Goal: Task Accomplishment & Management: Manage account settings

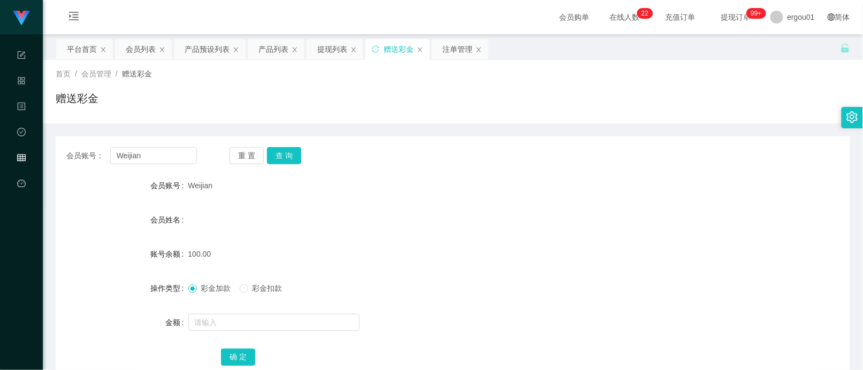
scroll to position [26, 0]
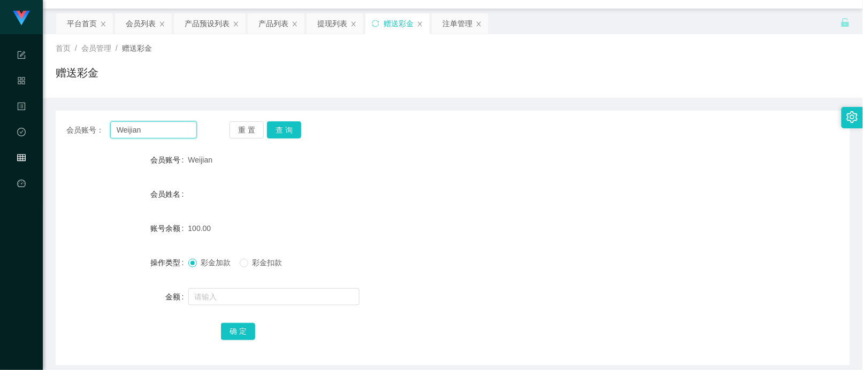
click at [158, 126] on input "Weijian" at bounding box center [153, 129] width 87 height 17
click at [276, 127] on button "查 询" at bounding box center [284, 129] width 34 height 17
click at [283, 143] on div "会员账号： Weijian 重 置 查 询 会员账号 Weijian 会员姓名 账号余额 100.00 操作类型 彩金加款 彩金扣款 金额 确 定" at bounding box center [453, 238] width 795 height 255
click at [178, 129] on input "Weijian" at bounding box center [153, 129] width 87 height 17
paste input "90226617"
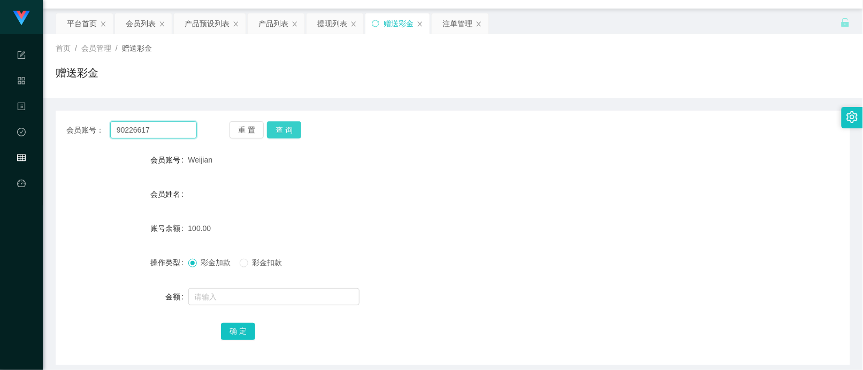
type input "90226617"
click at [272, 129] on button "查 询" at bounding box center [284, 129] width 34 height 17
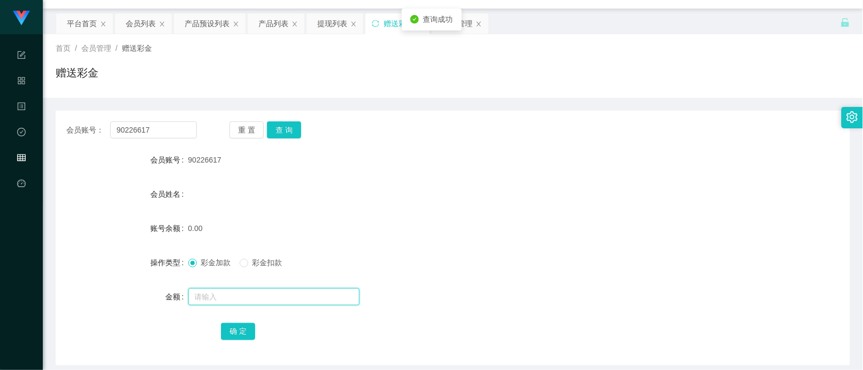
drag, startPoint x: 234, startPoint y: 290, endPoint x: 247, endPoint y: 293, distance: 13.2
click at [234, 290] on input "text" at bounding box center [273, 296] width 171 height 17
type input "100"
click at [238, 324] on button "确 定" at bounding box center [238, 331] width 34 height 17
click at [203, 23] on div "产品预设列表" at bounding box center [207, 23] width 45 height 20
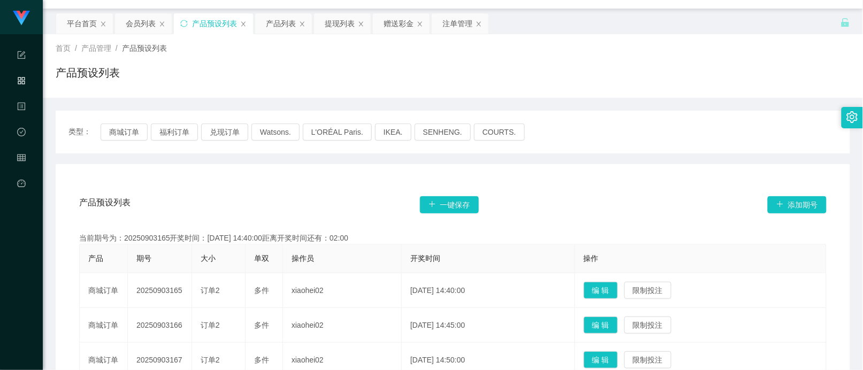
drag, startPoint x: 839, startPoint y: 299, endPoint x: 842, endPoint y: 255, distance: 44.0
click at [461, 16] on div "注单管理" at bounding box center [457, 23] width 30 height 20
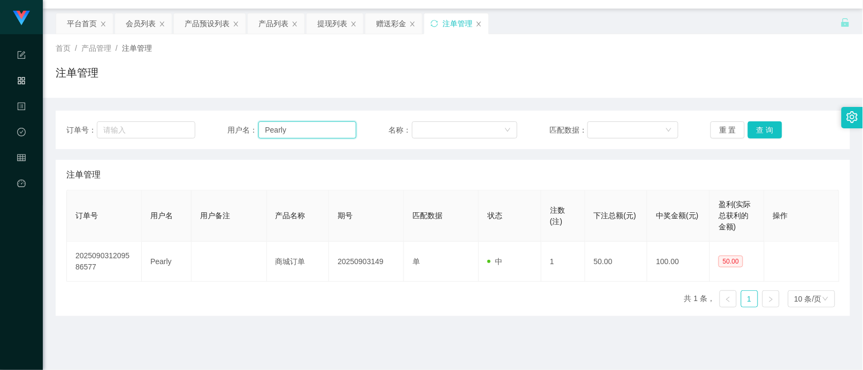
click at [303, 134] on input "Pearly" at bounding box center [306, 129] width 97 height 17
paste input "90226617"
type input "90226617"
click at [758, 126] on button "查 询" at bounding box center [765, 129] width 34 height 17
click at [392, 20] on div "赠送彩金" at bounding box center [391, 23] width 30 height 20
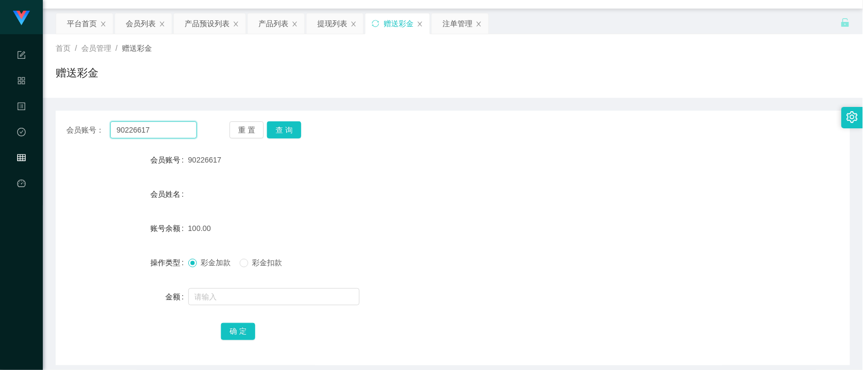
click at [147, 121] on input "90226617" at bounding box center [153, 129] width 87 height 17
click at [287, 126] on button "查 询" at bounding box center [284, 129] width 34 height 17
click at [221, 288] on input "text" at bounding box center [273, 296] width 171 height 17
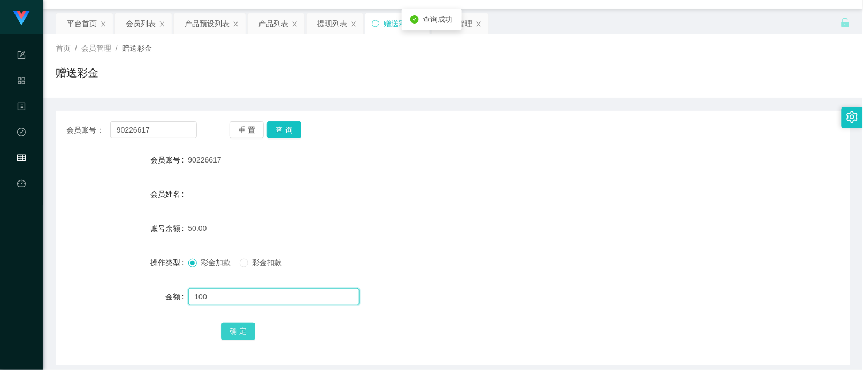
type input "100"
click at [242, 330] on button "确 定" at bounding box center [238, 331] width 34 height 17
drag, startPoint x: 79, startPoint y: 226, endPoint x: 110, endPoint y: 201, distance: 39.9
click at [79, 226] on div "账号余额" at bounding box center [122, 228] width 133 height 21
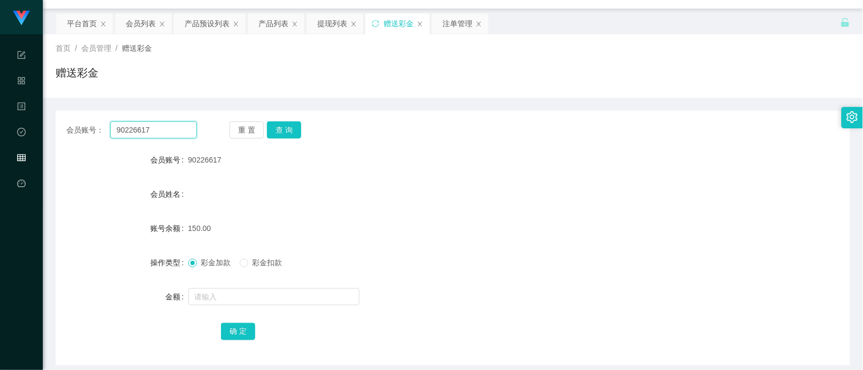
click at [178, 125] on input "90226617" at bounding box center [153, 129] width 87 height 17
click at [276, 135] on button "查 询" at bounding box center [284, 129] width 34 height 17
click at [274, 261] on span "彩金扣款" at bounding box center [267, 262] width 39 height 9
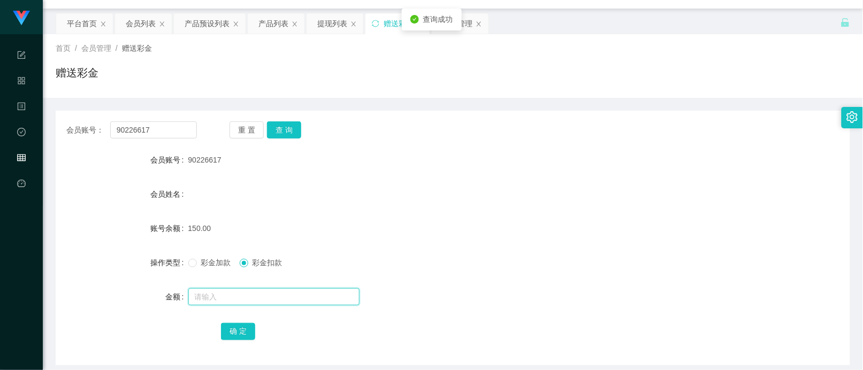
click at [250, 293] on input "text" at bounding box center [273, 296] width 171 height 17
type input "150"
click at [251, 320] on div "确 定" at bounding box center [452, 330] width 463 height 21
click at [239, 340] on div "确 定" at bounding box center [452, 330] width 463 height 21
click at [239, 333] on button "确 定" at bounding box center [238, 331] width 34 height 17
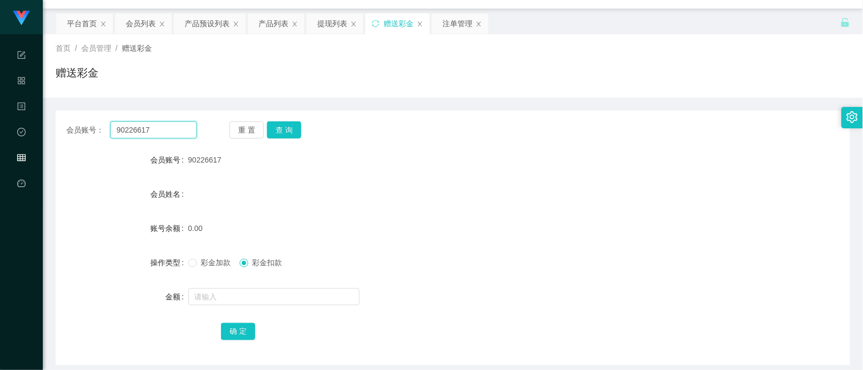
click at [145, 131] on input "90226617" at bounding box center [153, 129] width 87 height 17
paste input "5395959"
type input "5395959"
click at [280, 127] on button "查 询" at bounding box center [284, 129] width 34 height 17
click at [148, 23] on div "会员列表" at bounding box center [141, 23] width 30 height 20
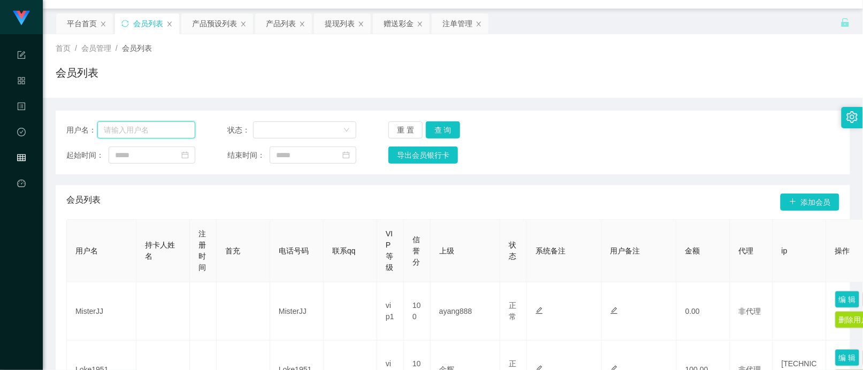
click at [183, 134] on input "text" at bounding box center [145, 129] width 97 height 17
paste input "5395959"
type input "5395959"
click at [439, 127] on button "查 询" at bounding box center [443, 129] width 34 height 17
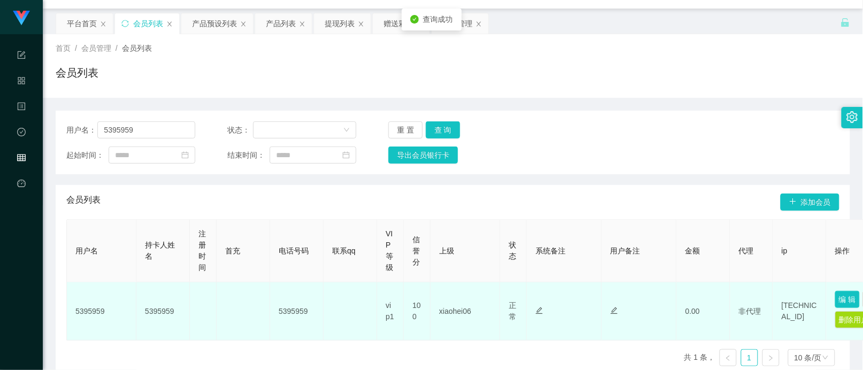
click at [846, 300] on button "编 辑" at bounding box center [847, 299] width 25 height 17
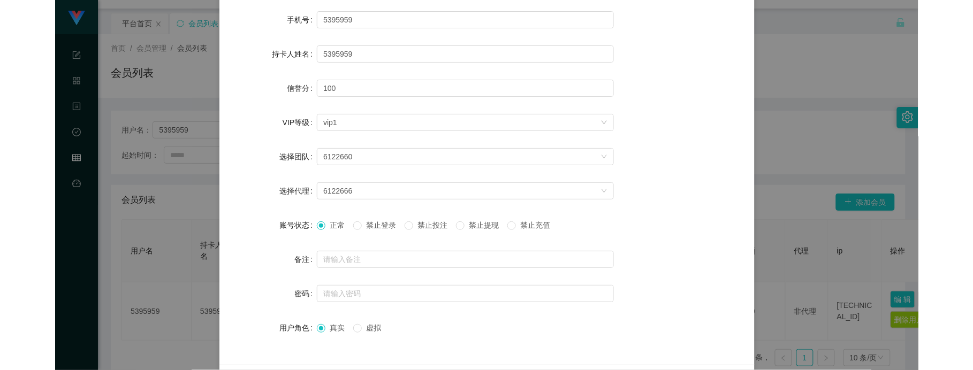
scroll to position [89, 0]
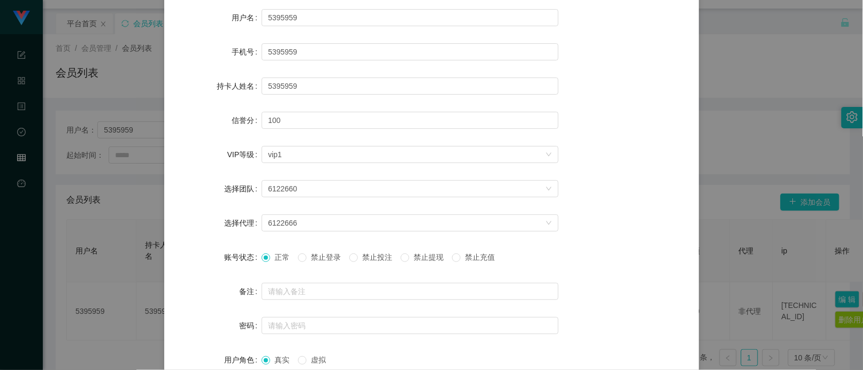
click at [705, 195] on div "新增/编辑用户 用户名 5395959 手机号 5395959 持卡人姓名 5395959 信誉分 100 VIP等级 选择VIP等级 vip1 选择团队 6…" at bounding box center [431, 185] width 863 height 370
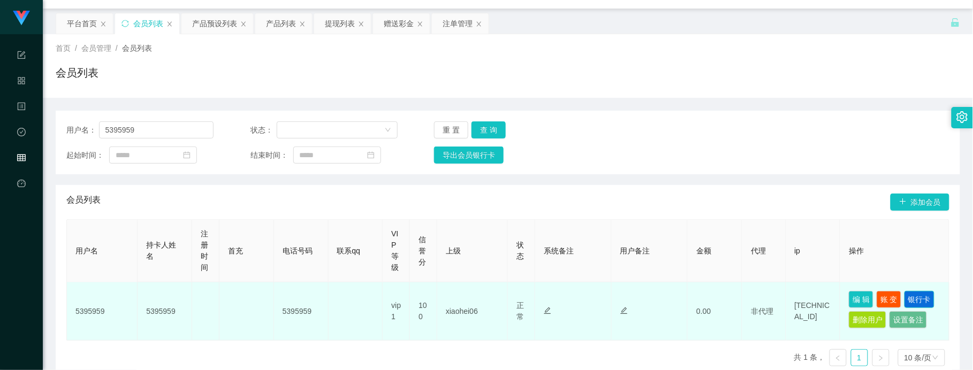
click at [862, 293] on button "银行卡" at bounding box center [919, 299] width 30 height 17
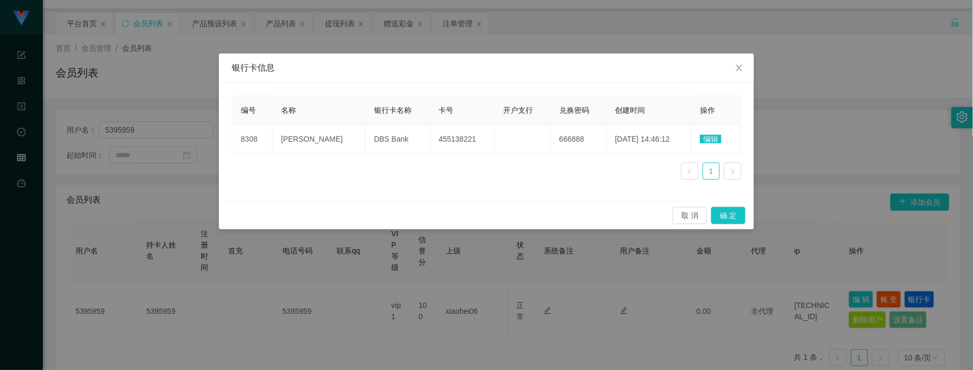
click at [862, 271] on div "银行卡信息 编号 名称 银行卡名称 卡号 开户支行 兑换密码 创建时间 操作 8308 SHI YUE DBS Bank 455138221 666888 […" at bounding box center [486, 185] width 973 height 370
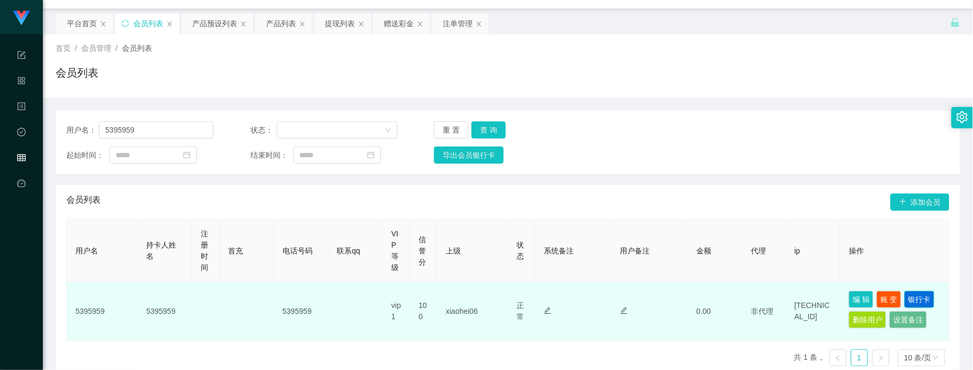
click at [862, 304] on button "银行卡" at bounding box center [919, 299] width 30 height 17
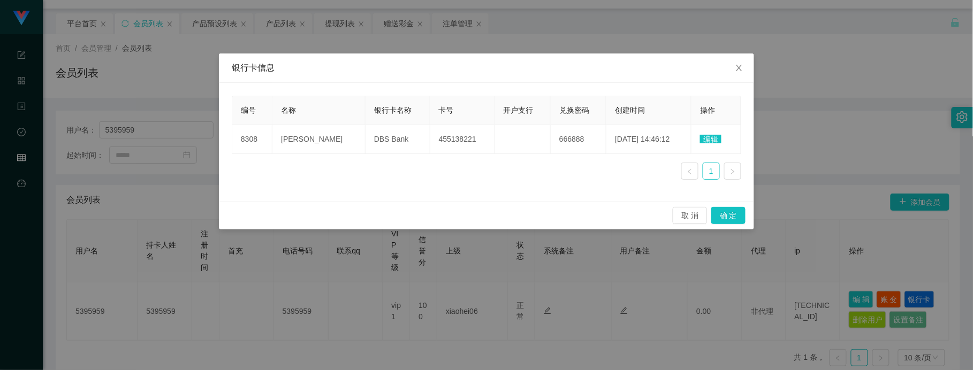
click at [852, 159] on div "银行卡信息 编号 名称 银行卡名称 卡号 开户支行 兑换密码 创建时间 操作 8308 SHI YUE DBS Bank 455138221 666888 […" at bounding box center [486, 185] width 973 height 370
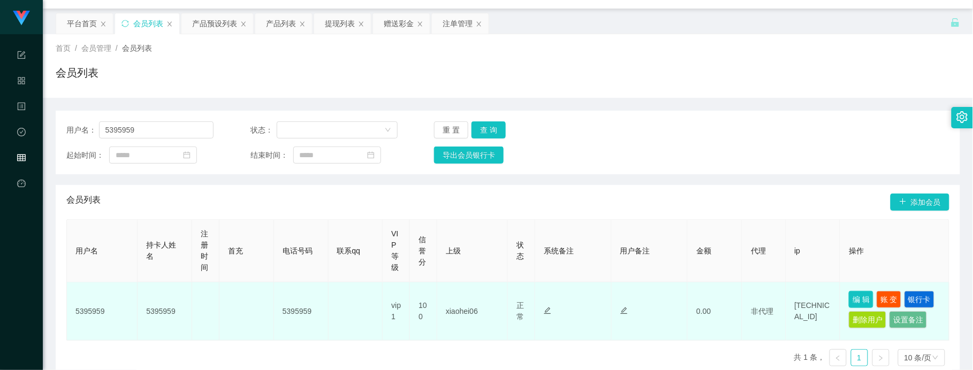
click at [852, 300] on button "编 辑" at bounding box center [861, 299] width 25 height 17
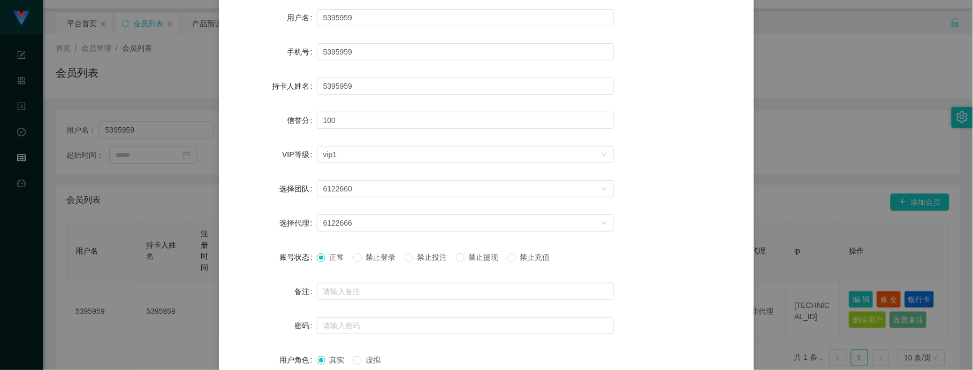
scroll to position [0, 0]
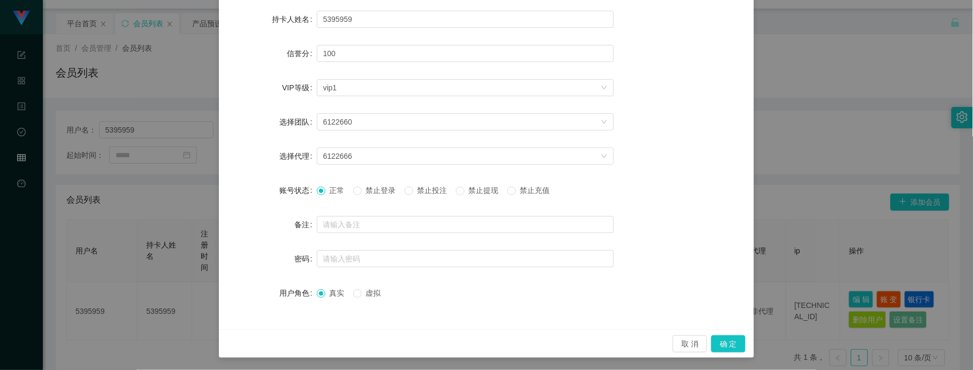
click at [792, 200] on div "新增/编辑用户 用户名 5395959 手机号 5395959 持卡人姓名 5395959 信誉分 100 VIP等级 选择VIP等级 vip1 选择团队 6…" at bounding box center [486, 185] width 973 height 370
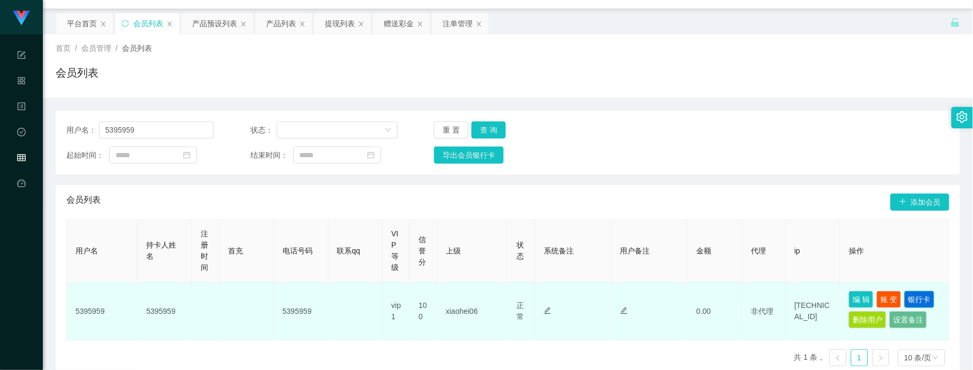
click at [862, 295] on button "银行卡" at bounding box center [919, 299] width 30 height 17
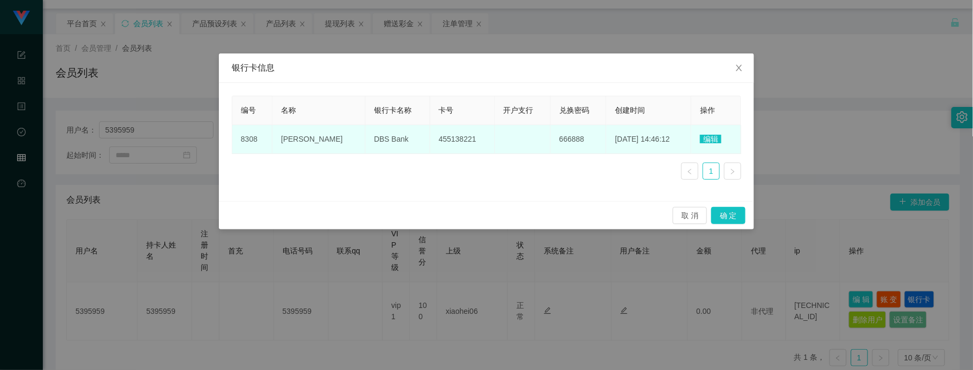
click at [709, 138] on span "编辑" at bounding box center [710, 139] width 21 height 9
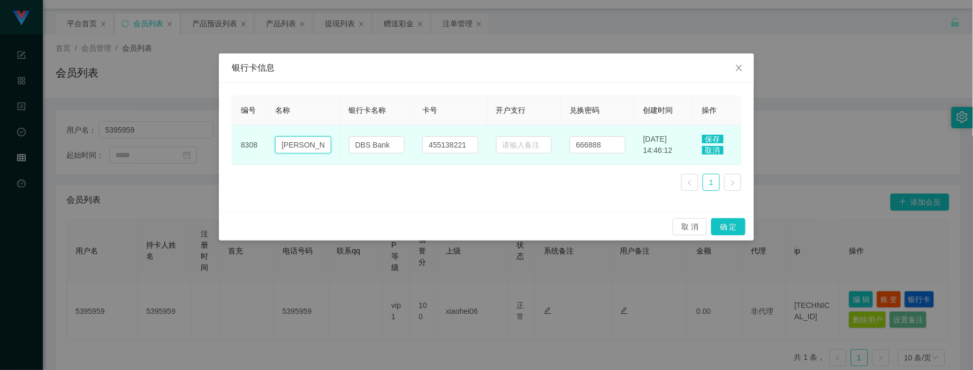
click at [319, 139] on input "[PERSON_NAME]" at bounding box center [303, 144] width 56 height 17
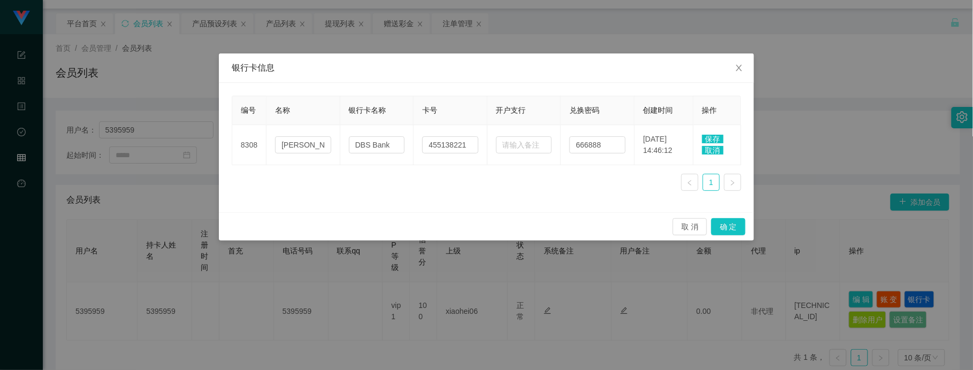
click at [712, 137] on span "保存" at bounding box center [712, 139] width 21 height 9
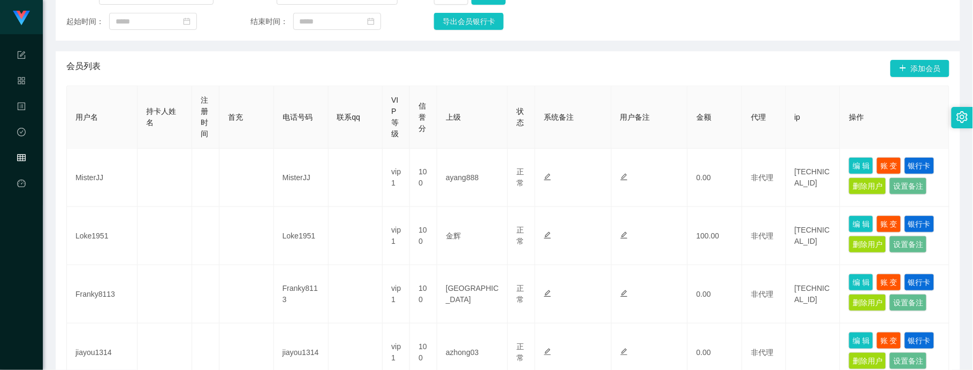
scroll to position [26, 0]
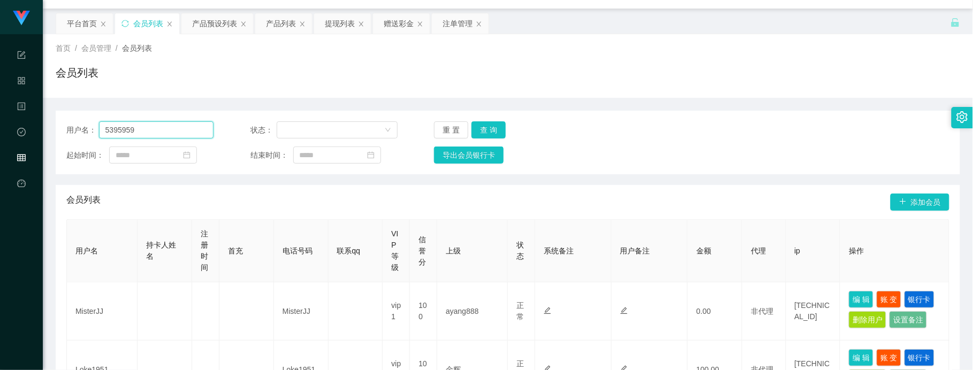
click at [165, 127] on input "5395959" at bounding box center [156, 129] width 114 height 17
click at [498, 126] on button "查 询" at bounding box center [488, 129] width 34 height 17
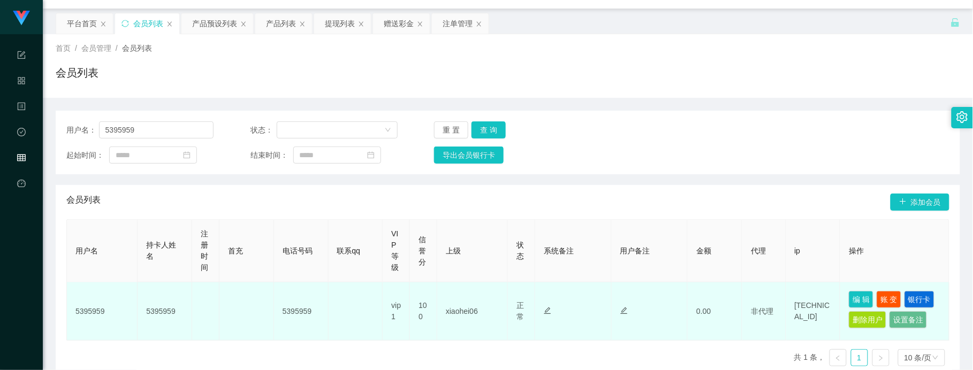
click at [544, 309] on icon "图标: edit" at bounding box center [547, 311] width 7 height 7
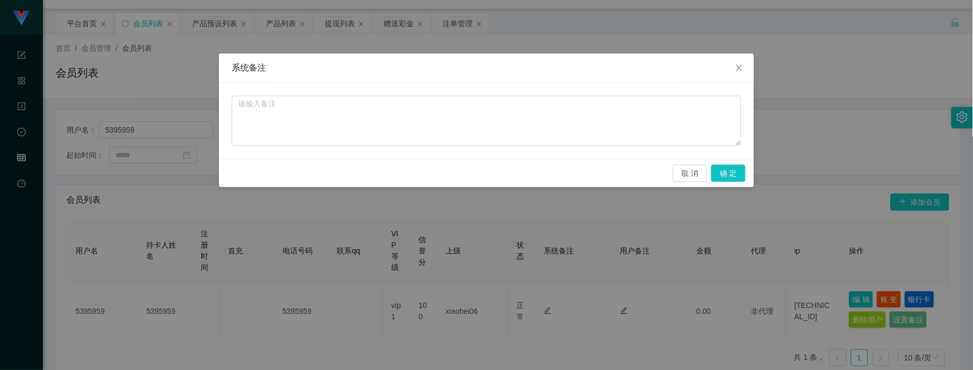
click at [290, 255] on div "系统备注 取 消 确 定" at bounding box center [486, 185] width 973 height 370
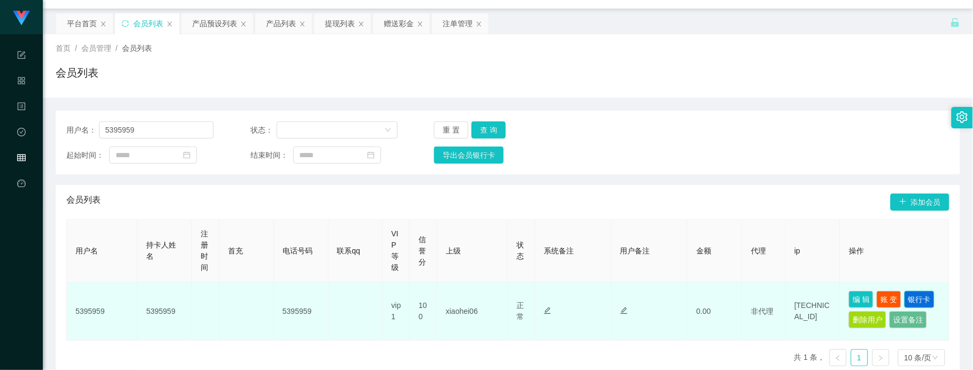
click at [862, 295] on button "银行卡" at bounding box center [919, 299] width 30 height 17
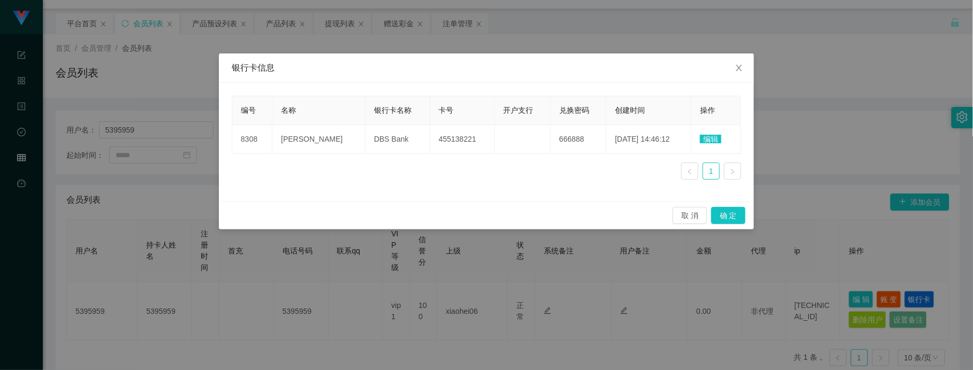
click at [714, 138] on span "编辑" at bounding box center [710, 139] width 21 height 9
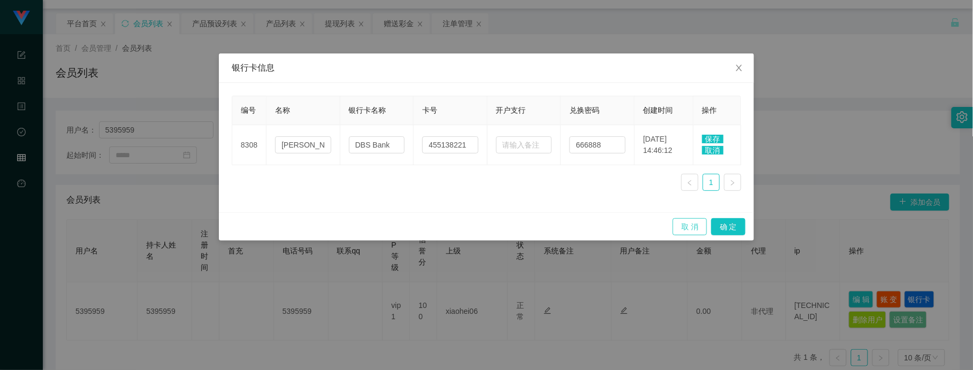
click at [682, 220] on button "取 消" at bounding box center [690, 226] width 34 height 17
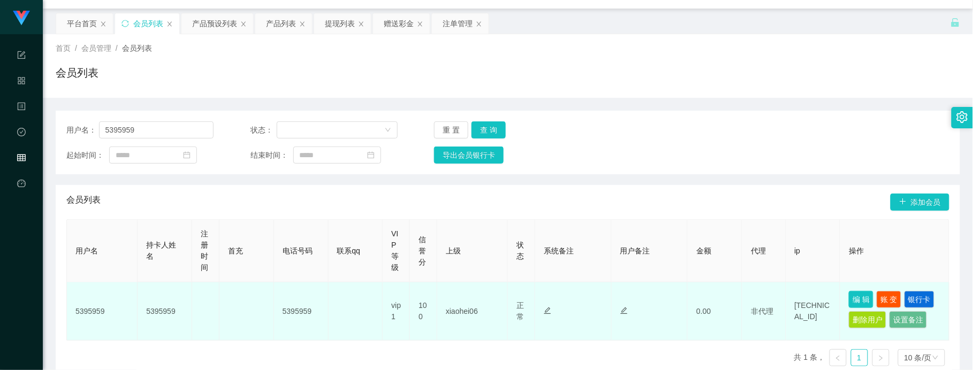
click at [860, 296] on button "编 辑" at bounding box center [861, 299] width 25 height 17
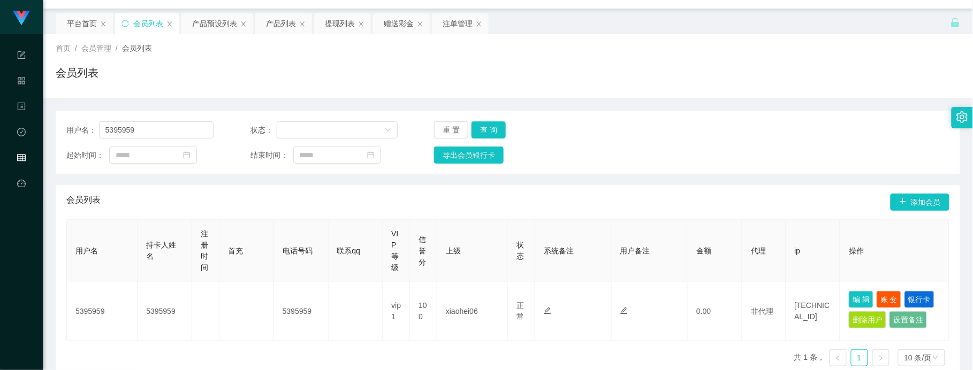
scroll to position [0, 0]
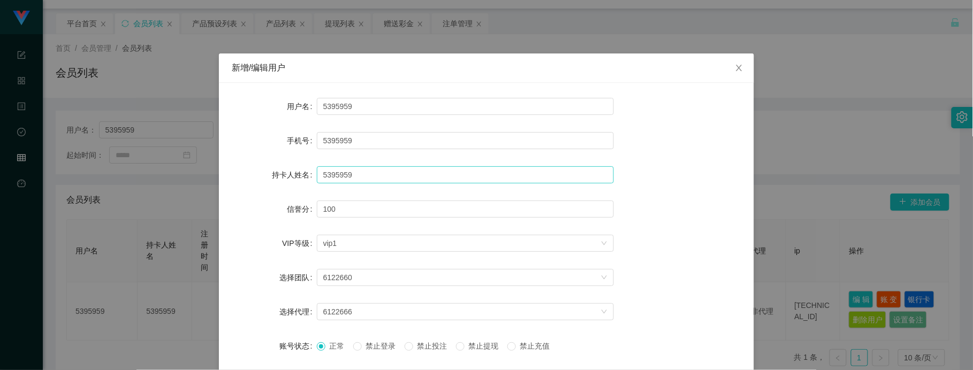
click at [395, 169] on div "5395959" at bounding box center [465, 174] width 297 height 21
drag, startPoint x: 375, startPoint y: 174, endPoint x: 82, endPoint y: 140, distance: 294.7
click at [82, 140] on div "新增/编辑用户 用户名 5395959 手机号 5395959 持卡人姓名 5395959 信誉分 100 VIP等级 选择VIP等级 vip1 选择团队 6…" at bounding box center [486, 185] width 973 height 370
click at [368, 178] on input "5395959" at bounding box center [465, 174] width 297 height 17
paste input "[PERSON_NAME]"
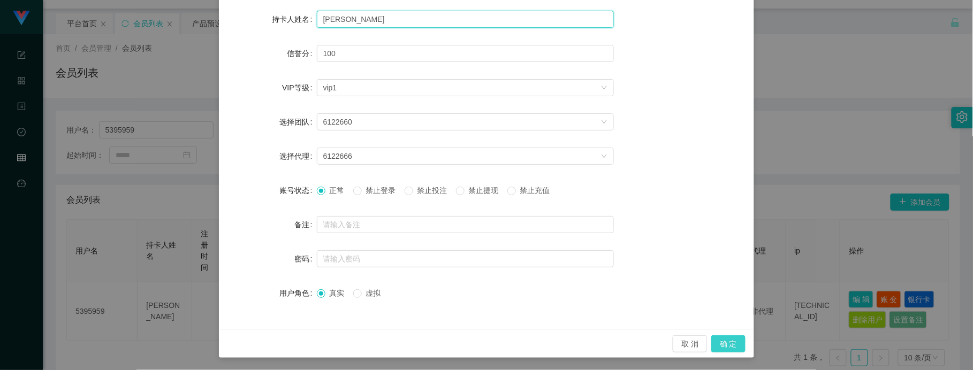
type input "[PERSON_NAME]"
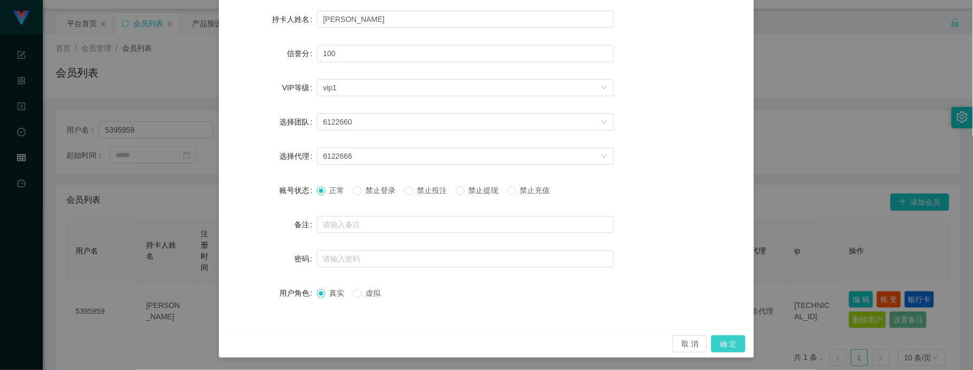
click at [726, 342] on button "确 定" at bounding box center [728, 343] width 34 height 17
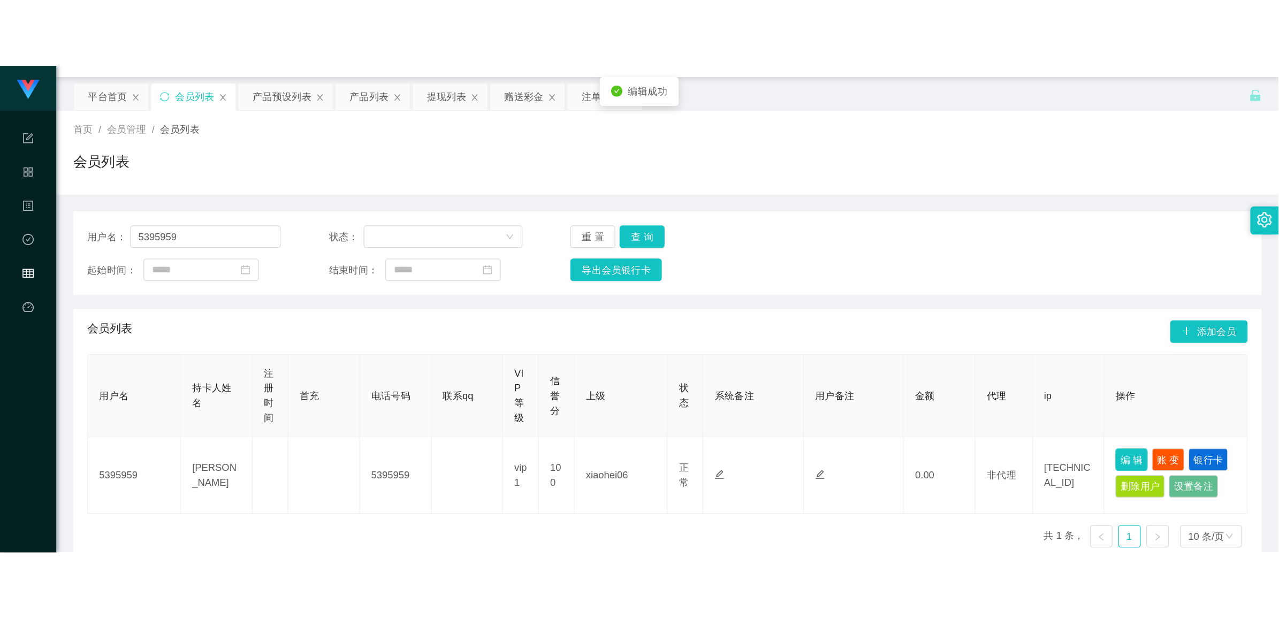
scroll to position [102, 0]
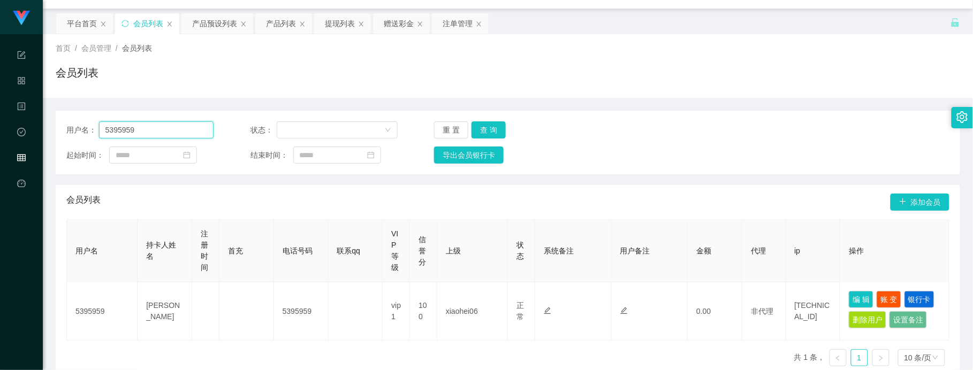
click at [163, 129] on input "5395959" at bounding box center [156, 129] width 114 height 17
click at [398, 19] on div "赠送彩金" at bounding box center [399, 23] width 30 height 20
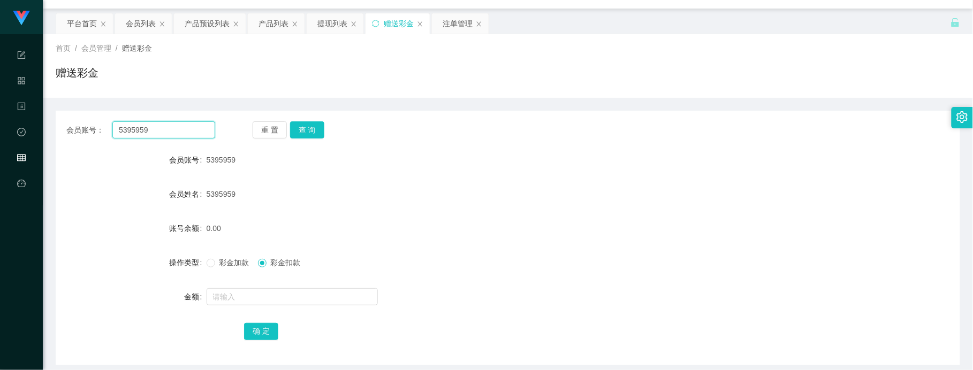
click at [166, 135] on input "5395959" at bounding box center [163, 129] width 103 height 17
paste input "90226617"
type input "90226617"
click at [315, 128] on button "查 询" at bounding box center [307, 129] width 34 height 17
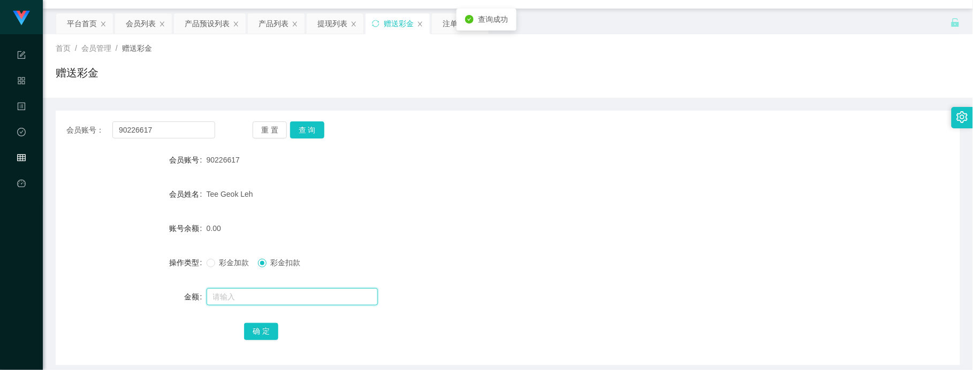
click at [242, 295] on input "text" at bounding box center [292, 296] width 171 height 17
drag, startPoint x: 246, startPoint y: 292, endPoint x: 124, endPoint y: 293, distance: 122.0
click at [126, 293] on div "金额 10." at bounding box center [508, 296] width 904 height 21
type input "100"
click at [224, 265] on span "彩金加款" at bounding box center [234, 262] width 39 height 9
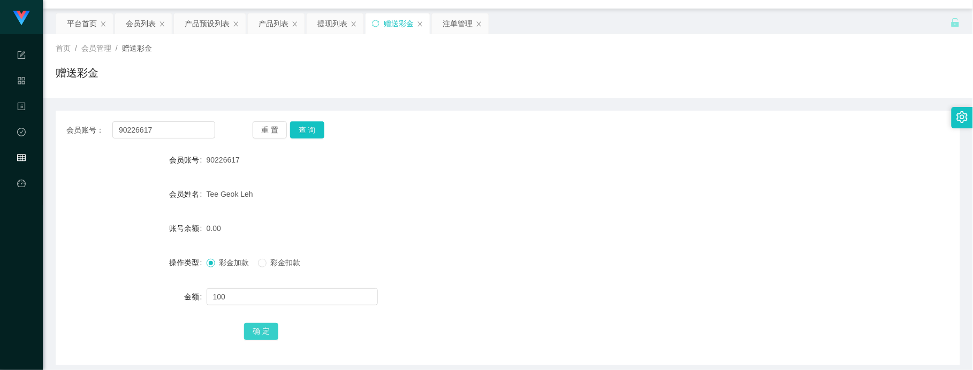
click at [265, 325] on button "确 定" at bounding box center [261, 331] width 34 height 17
click at [175, 126] on input "90226617" at bounding box center [163, 129] width 103 height 17
paste input "82157172"
click at [314, 127] on button "查 询" at bounding box center [307, 129] width 34 height 17
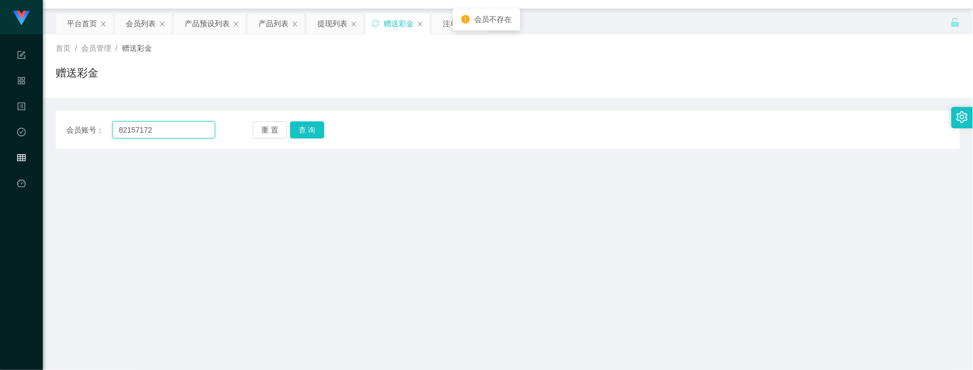
click at [190, 129] on input "82157172" at bounding box center [163, 129] width 103 height 17
paste input "steve8777"
type input "steve8777"
click at [303, 124] on button "查 询" at bounding box center [307, 129] width 34 height 17
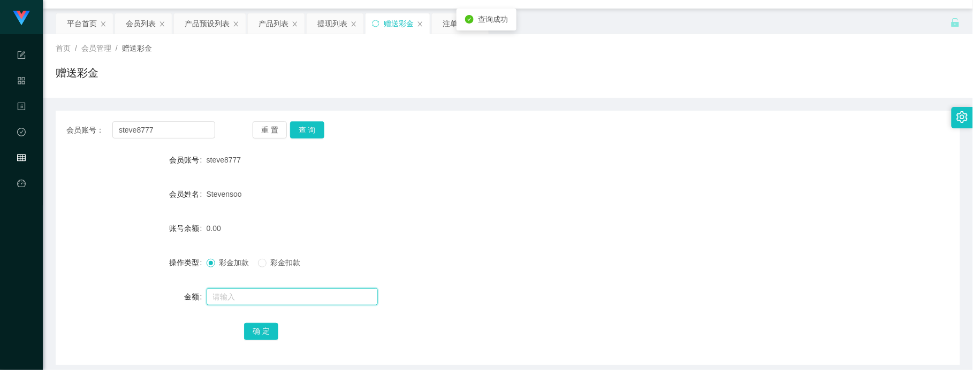
drag, startPoint x: 250, startPoint y: 302, endPoint x: 260, endPoint y: 298, distance: 11.0
click at [250, 301] on input "text" at bounding box center [292, 296] width 171 height 17
type input "100"
click at [266, 323] on button "确 定" at bounding box center [261, 331] width 34 height 17
drag, startPoint x: 219, startPoint y: 113, endPoint x: 253, endPoint y: 107, distance: 33.8
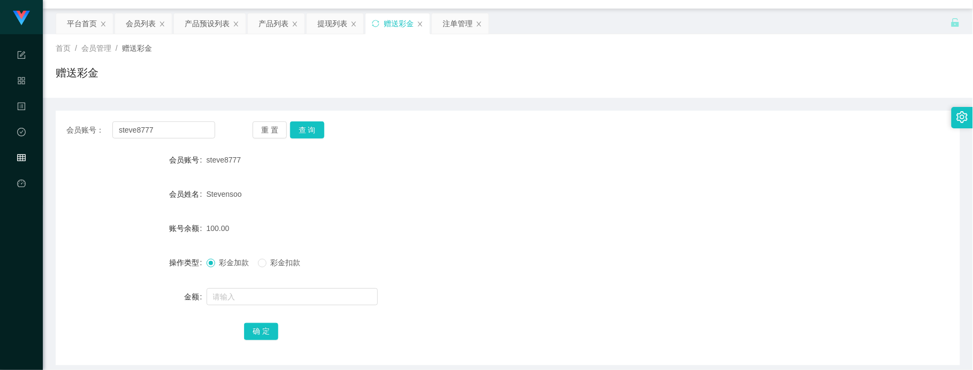
click at [223, 114] on div "会员账号： steve8777 重 置 查 询 会员账号 steve8777 会员姓名 [PERSON_NAME] 账号余额 100.00 操作类型 彩金加款…" at bounding box center [508, 238] width 904 height 255
click at [186, 126] on input "steve8777" at bounding box center [163, 129] width 103 height 17
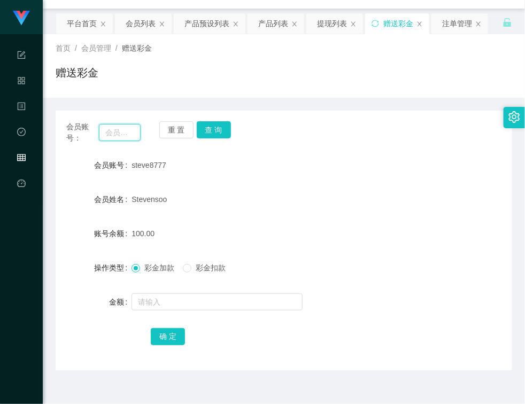
drag, startPoint x: 118, startPoint y: 135, endPoint x: 217, endPoint y: 140, distance: 99.1
click at [118, 135] on input "text" at bounding box center [120, 132] width 42 height 17
paste input "Pearly"
type input "Pearly"
click at [219, 125] on button "查 询" at bounding box center [214, 129] width 34 height 17
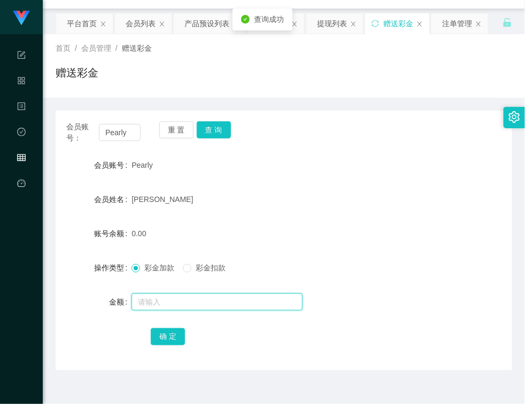
click at [202, 309] on input "text" at bounding box center [217, 302] width 171 height 17
type input "100"
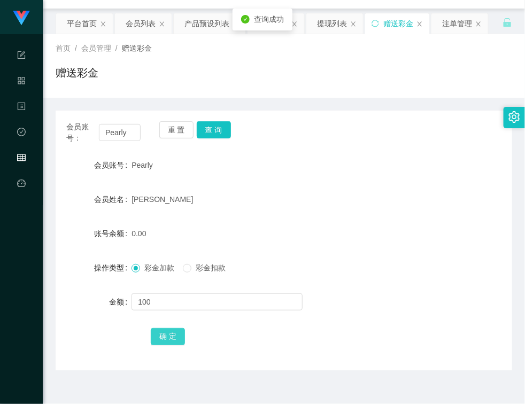
click at [167, 340] on button "确 定" at bounding box center [168, 337] width 34 height 17
click at [110, 126] on input "Pearly" at bounding box center [120, 132] width 42 height 17
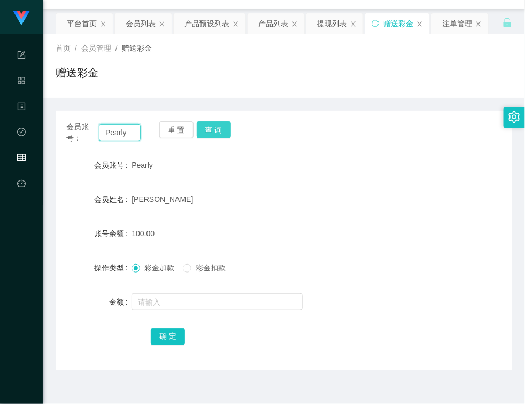
paste input "Weijian"
type input "Weijian"
click at [213, 125] on button "查 询" at bounding box center [214, 129] width 34 height 17
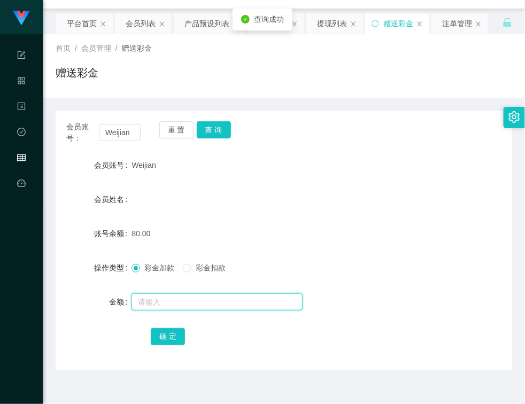
click at [194, 305] on input "text" at bounding box center [217, 302] width 171 height 17
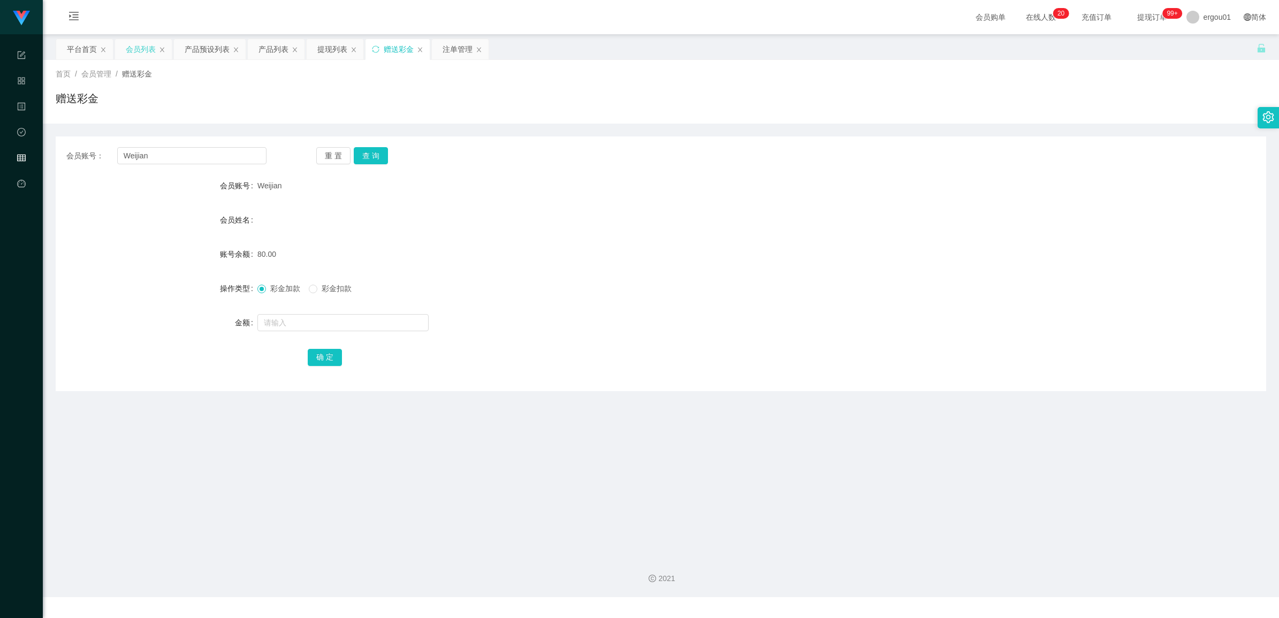
click at [143, 52] on div "会员列表" at bounding box center [141, 49] width 30 height 20
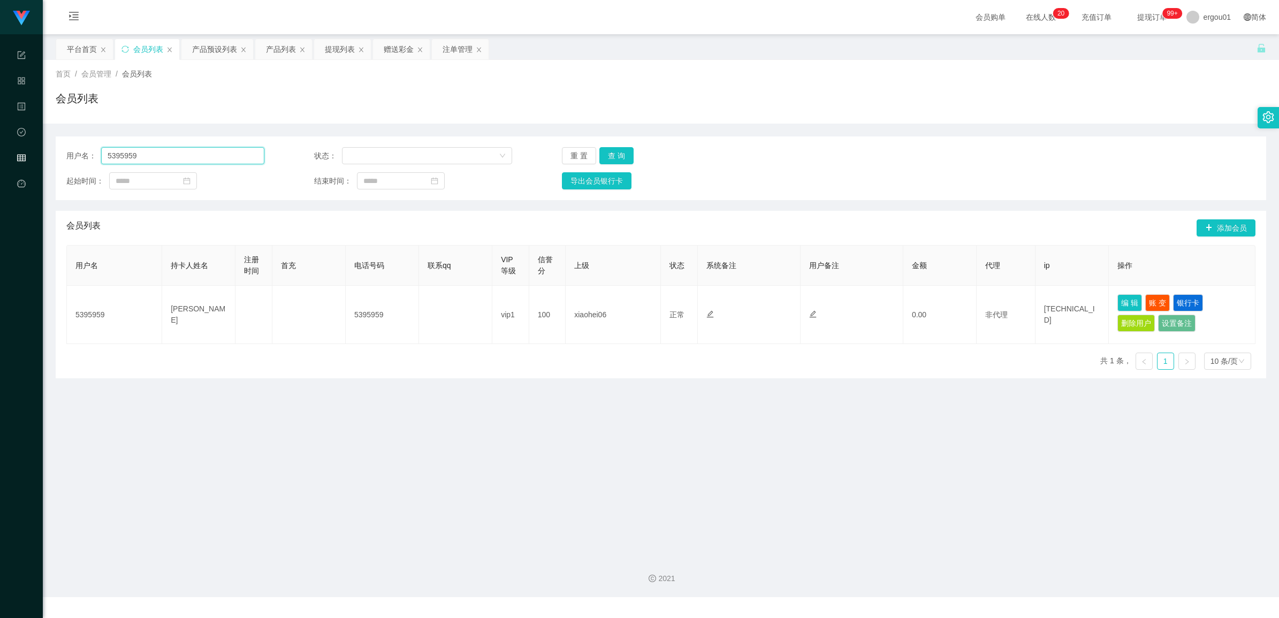
click at [180, 162] on input "5395959" at bounding box center [182, 155] width 163 height 17
paste input "80702220"
type input "80702220"
click at [617, 154] on button "查 询" at bounding box center [616, 155] width 34 height 17
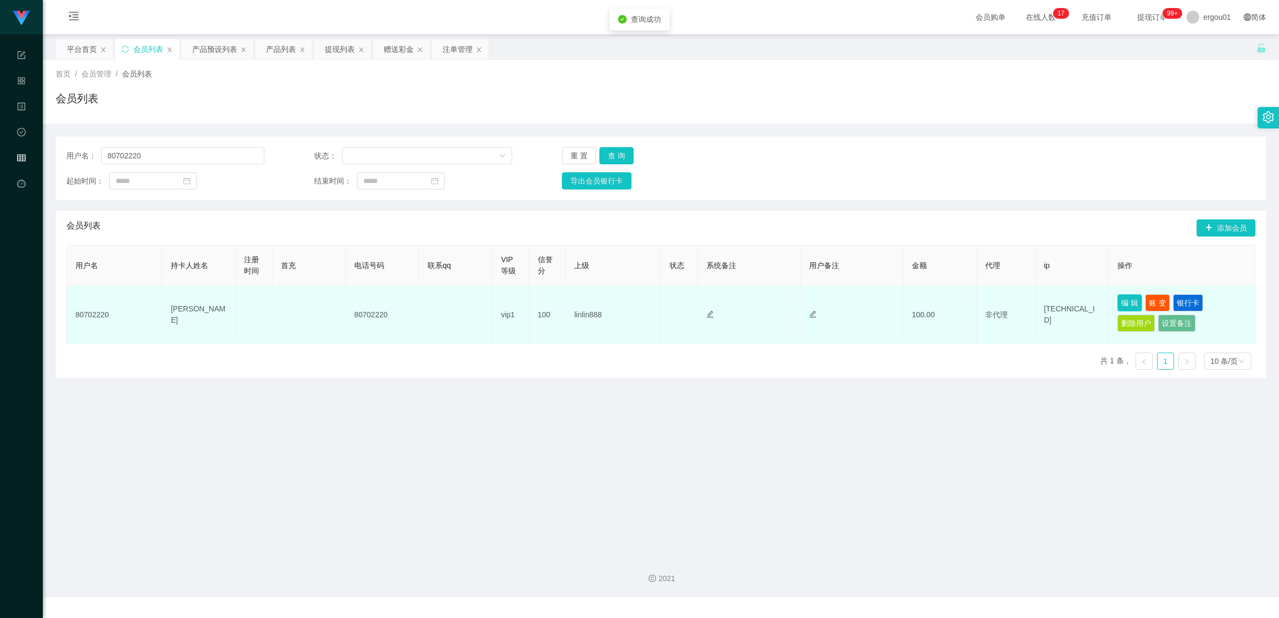
click at [862, 304] on button "编 辑" at bounding box center [1129, 302] width 25 height 17
type input "80702220"
type input "[PERSON_NAME]"
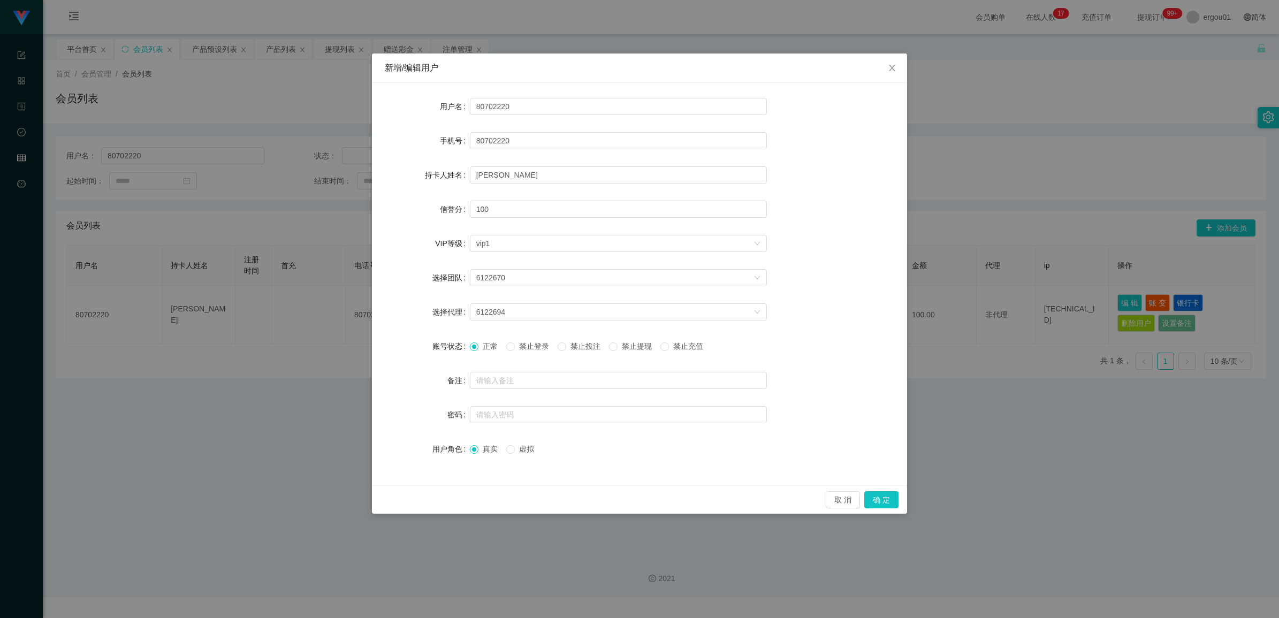
click at [862, 205] on div "新增/编辑用户 用户名 80702220 手机号 80702220 持卡人姓名 [PERSON_NAME] 信誉分 100 VIP等级 选择VIP等级 vip…" at bounding box center [639, 309] width 1279 height 618
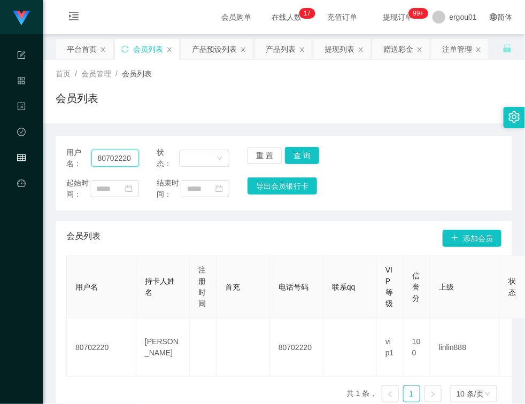
click at [119, 156] on input "80702220" at bounding box center [115, 158] width 48 height 17
paste input "Weijian"
type input "Weijian"
click at [306, 159] on button "查 询" at bounding box center [302, 155] width 34 height 17
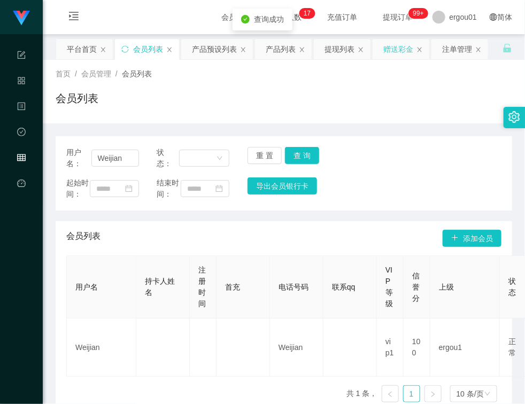
click at [391, 52] on div "赠送彩金" at bounding box center [399, 49] width 30 height 20
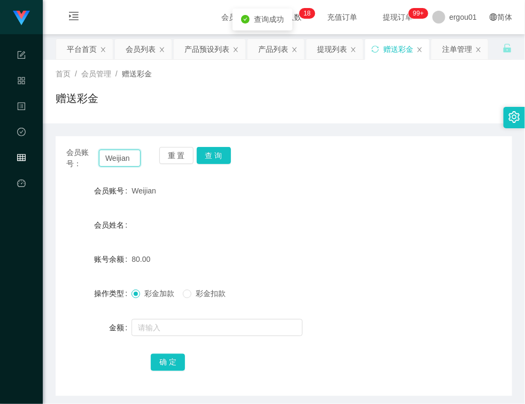
click at [130, 159] on input "Weijian" at bounding box center [120, 158] width 42 height 17
click at [207, 158] on button "查 询" at bounding box center [214, 155] width 34 height 17
click at [220, 159] on button "查 询" at bounding box center [214, 155] width 34 height 17
click at [222, 159] on button "查 询" at bounding box center [214, 155] width 34 height 17
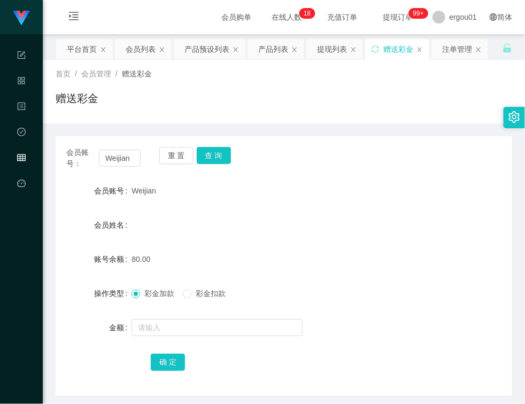
click at [409, 111] on div "赠送彩金" at bounding box center [284, 102] width 457 height 25
click at [443, 49] on div "注单管理" at bounding box center [460, 49] width 57 height 20
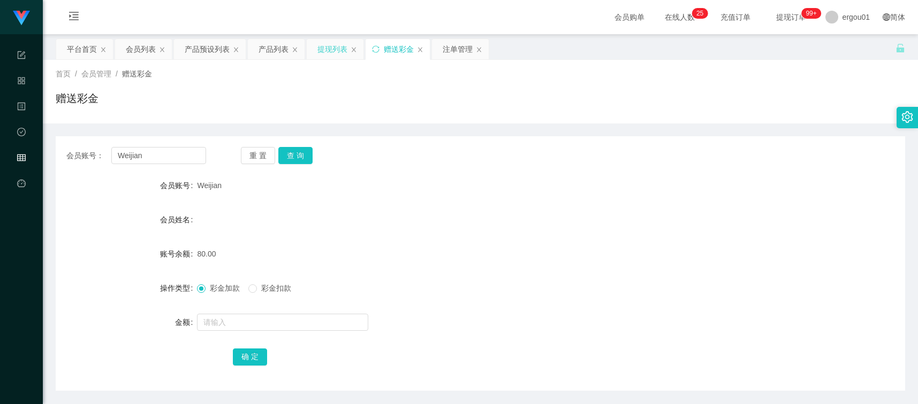
click at [314, 45] on div "提现列表" at bounding box center [335, 49] width 57 height 20
click at [329, 50] on div "提现列表" at bounding box center [332, 49] width 30 height 20
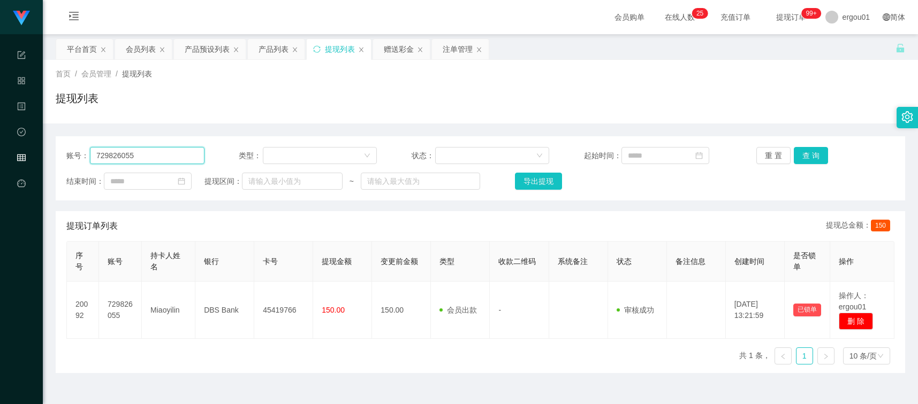
click at [185, 162] on input "729826055" at bounding box center [147, 155] width 114 height 17
paste input "steve8777-[PERSON_NAME]"
drag, startPoint x: 130, startPoint y: 156, endPoint x: 166, endPoint y: 156, distance: 36.4
click at [165, 156] on input "steve8777-[PERSON_NAME]" at bounding box center [147, 155] width 114 height 17
type input "steve8777"
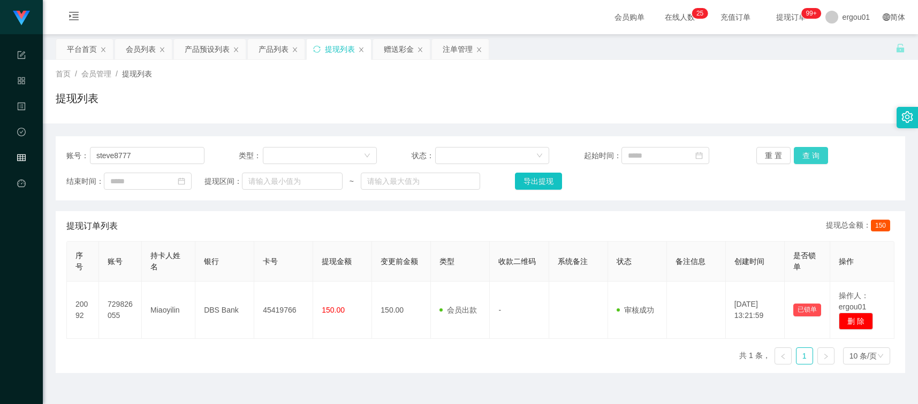
click at [813, 157] on button "查 询" at bounding box center [810, 155] width 34 height 17
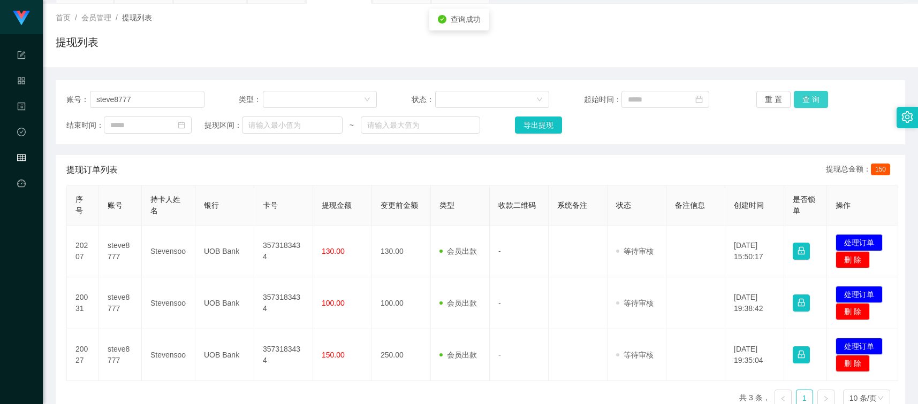
scroll to position [134, 0]
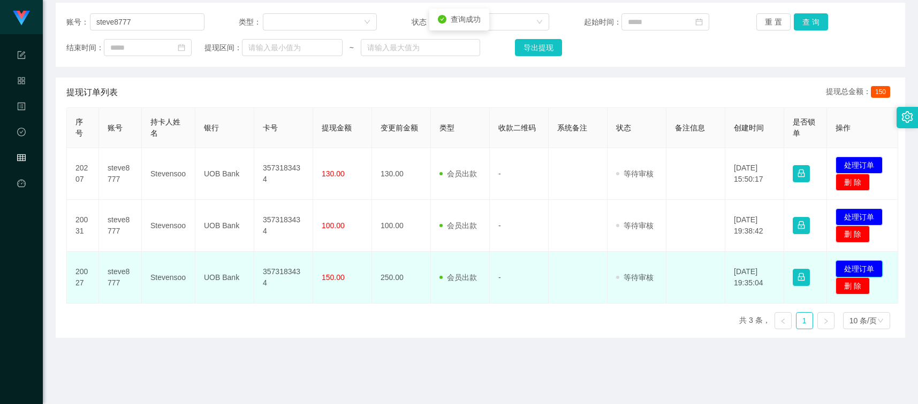
click at [861, 273] on button "处理订单" at bounding box center [858, 269] width 47 height 17
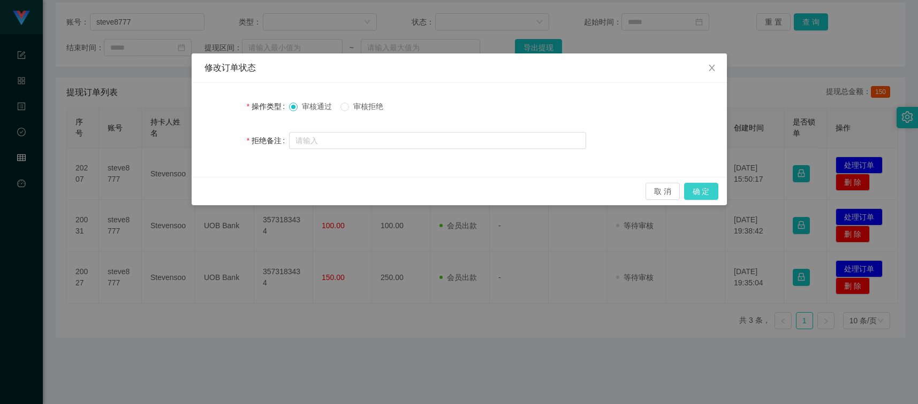
click at [688, 185] on button "确 定" at bounding box center [701, 191] width 34 height 17
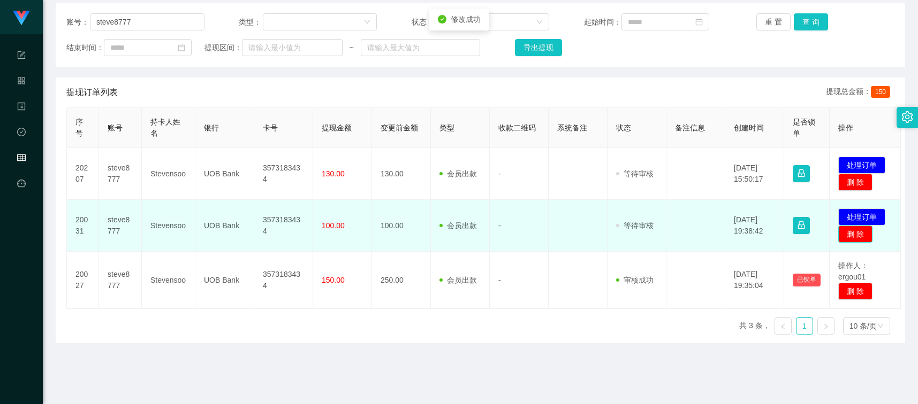
click at [862, 180] on tbody "20207 steve8777 Stevensoo UOB Bank 3573183434 130.00 130.00 会员出款 人工取款 - 审核驳回 审核…" at bounding box center [484, 228] width 834 height 161
click at [859, 239] on button "删 除" at bounding box center [855, 234] width 34 height 17
drag, startPoint x: 870, startPoint y: 207, endPoint x: 868, endPoint y: 221, distance: 14.1
click at [862, 207] on button "确 定" at bounding box center [872, 209] width 26 height 13
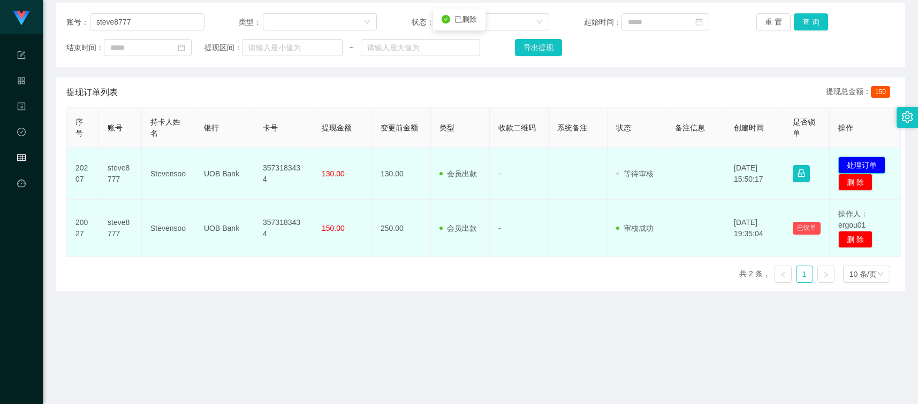
click at [860, 166] on button "处理订单" at bounding box center [861, 165] width 47 height 17
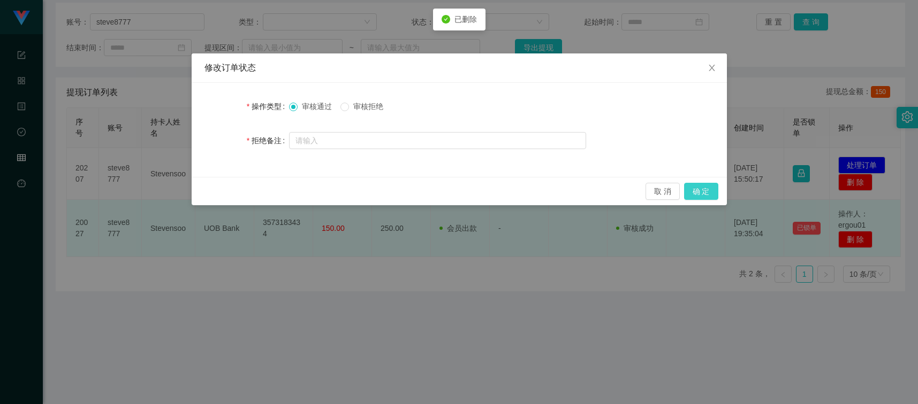
click at [701, 190] on button "确 定" at bounding box center [701, 191] width 34 height 17
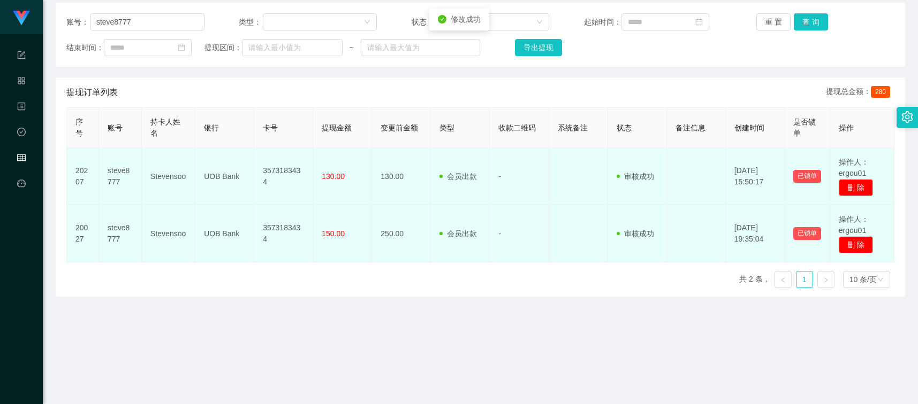
click at [272, 182] on td "3573183434" at bounding box center [283, 176] width 59 height 57
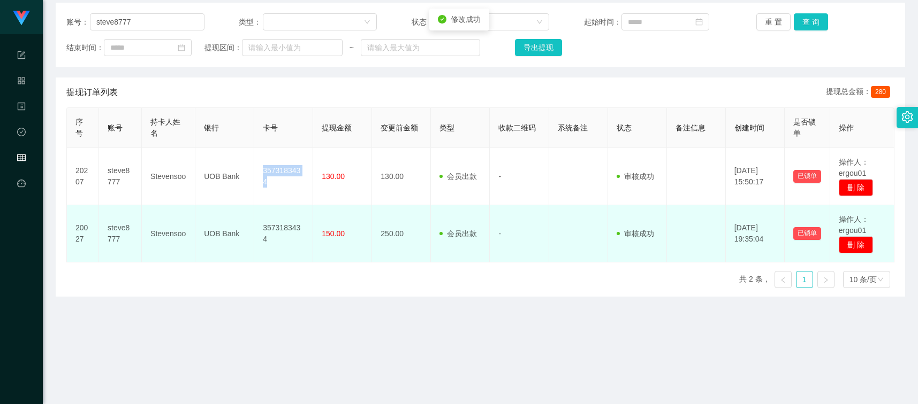
copy td "3573183434"
click at [289, 274] on div "序号 账号 持卡人姓名 银行 卡号 提现金额 变更前金额 类型 收款二维码 系统备注 状态 备注信息 创建时间 是否锁单 操作 20207 steve8777…" at bounding box center [480, 202] width 828 height 189
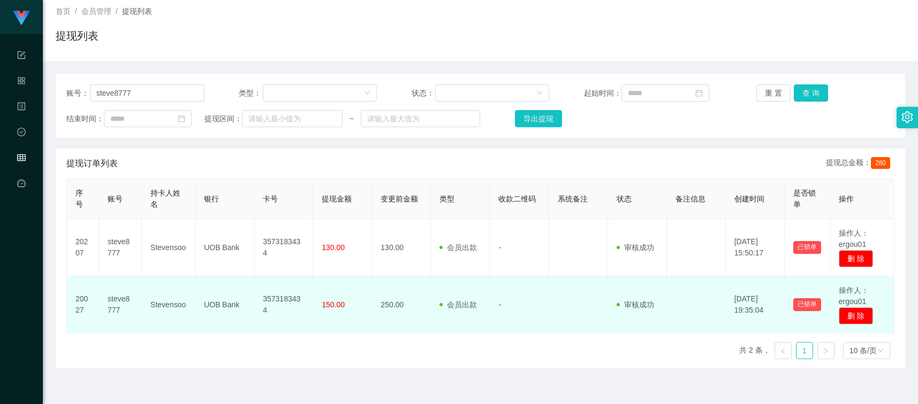
scroll to position [0, 0]
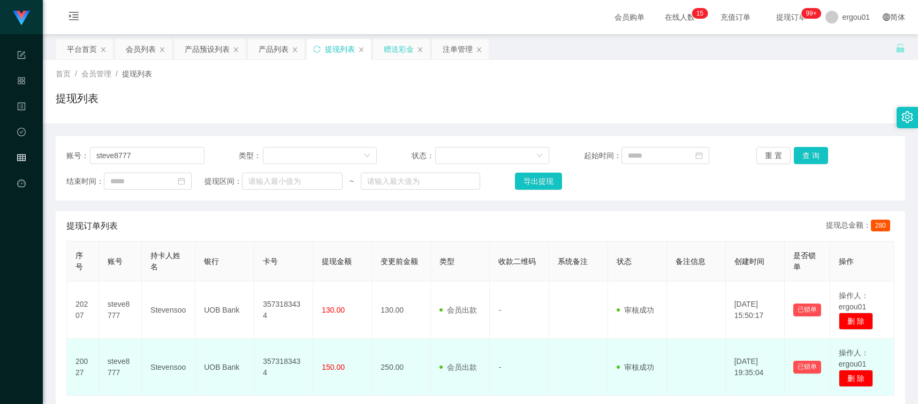
click at [404, 50] on div "赠送彩金" at bounding box center [399, 49] width 30 height 20
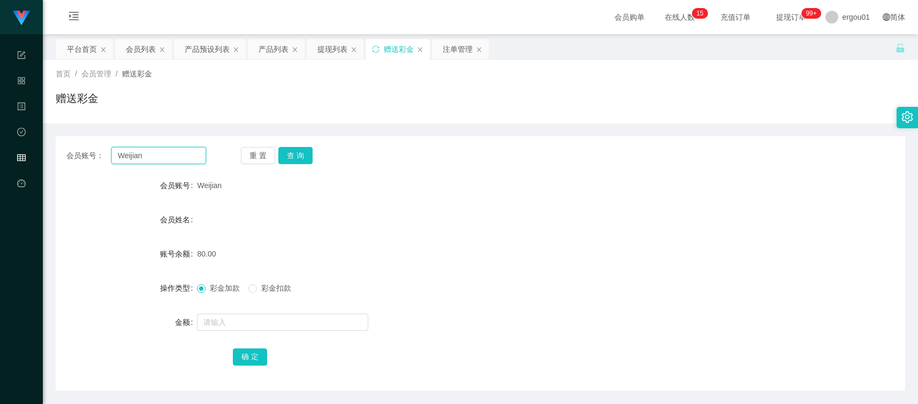
click at [156, 147] on input "Weijian" at bounding box center [158, 155] width 95 height 17
paste input "92454893"
type input "92454893"
click at [306, 158] on button "查 询" at bounding box center [295, 155] width 34 height 17
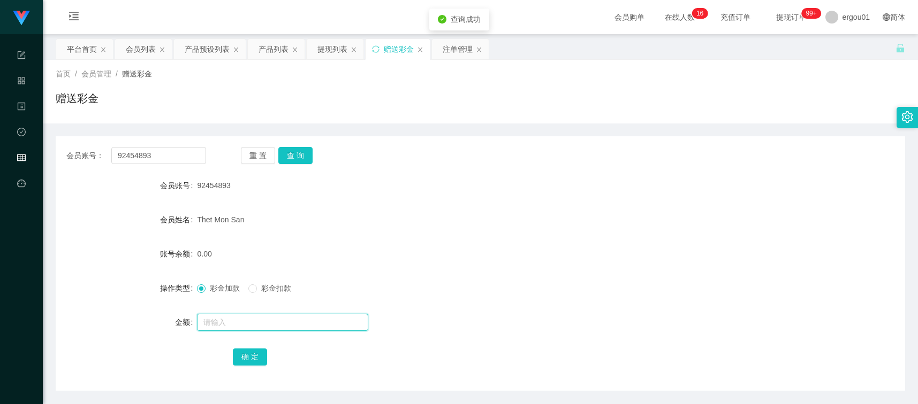
click at [244, 314] on input "text" at bounding box center [282, 322] width 171 height 17
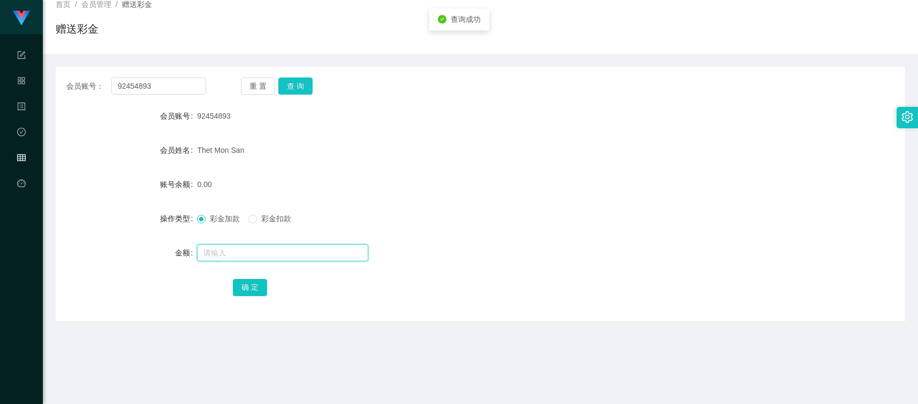
scroll to position [193, 0]
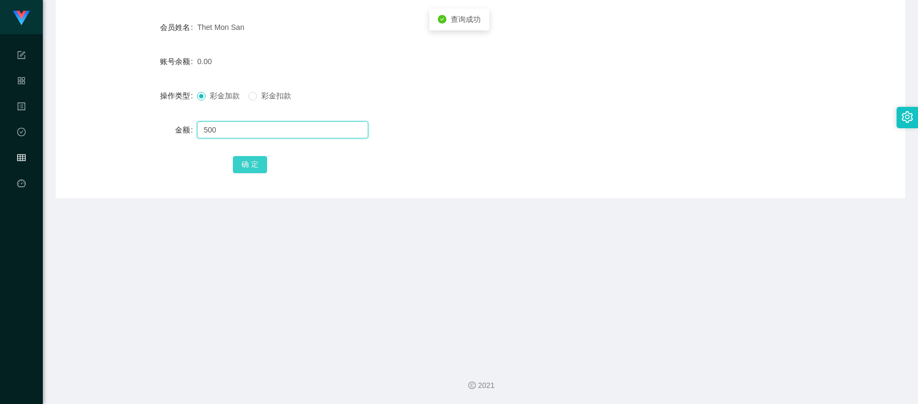
type input "500"
click at [255, 166] on button "确 定" at bounding box center [250, 164] width 34 height 17
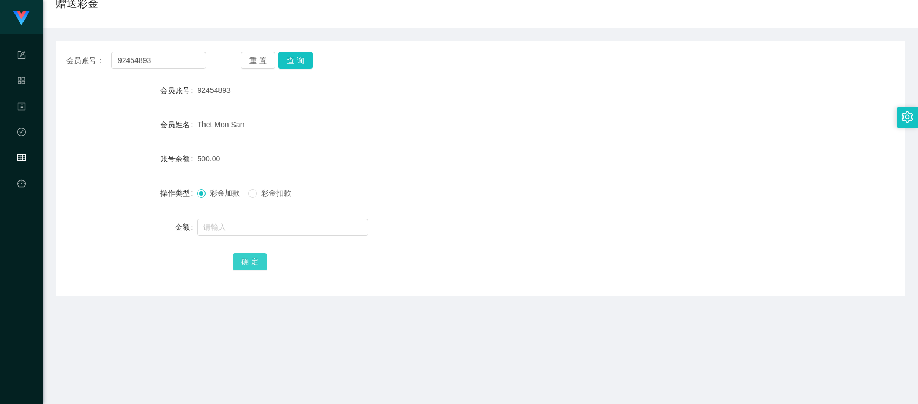
scroll to position [0, 0]
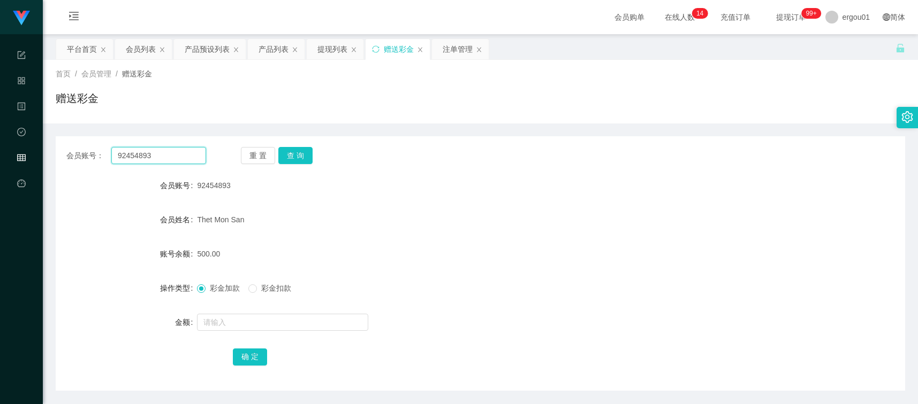
click at [178, 161] on input "92454893" at bounding box center [158, 155] width 95 height 17
paste input "0226617"
type input "90226617"
drag, startPoint x: 289, startPoint y: 159, endPoint x: 294, endPoint y: 148, distance: 12.4
click at [289, 159] on button "查 询" at bounding box center [295, 155] width 34 height 17
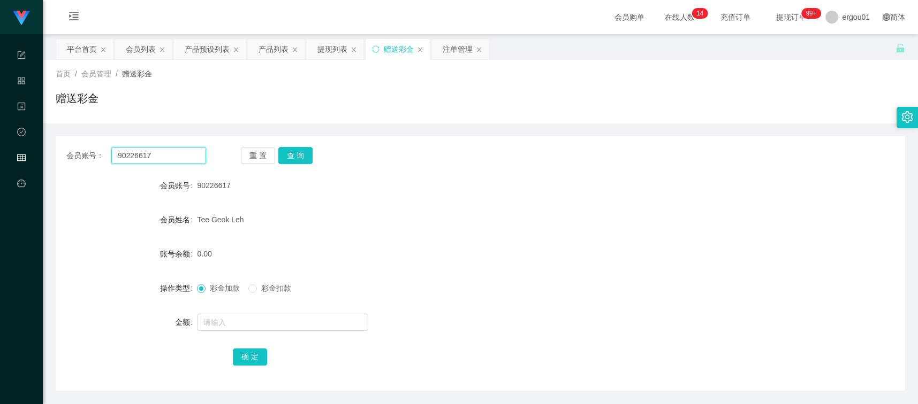
drag, startPoint x: 132, startPoint y: 153, endPoint x: 141, endPoint y: 153, distance: 8.6
click at [133, 153] on input "90226617" at bounding box center [158, 155] width 95 height 17
click at [331, 47] on div "提现列表" at bounding box center [332, 49] width 30 height 20
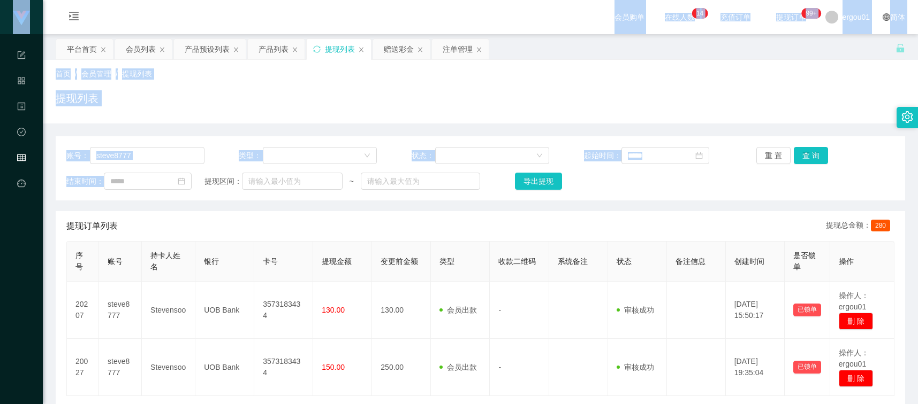
click at [183, 166] on div "账号： steve8777 类型： 状态： 起始时间： 重 置 查 询 结束时间： 提现区间： ~ 导出提现" at bounding box center [480, 168] width 849 height 64
drag, startPoint x: 183, startPoint y: 166, endPoint x: 165, endPoint y: 159, distance: 19.5
click at [170, 158] on input "steve8777" at bounding box center [147, 155] width 114 height 17
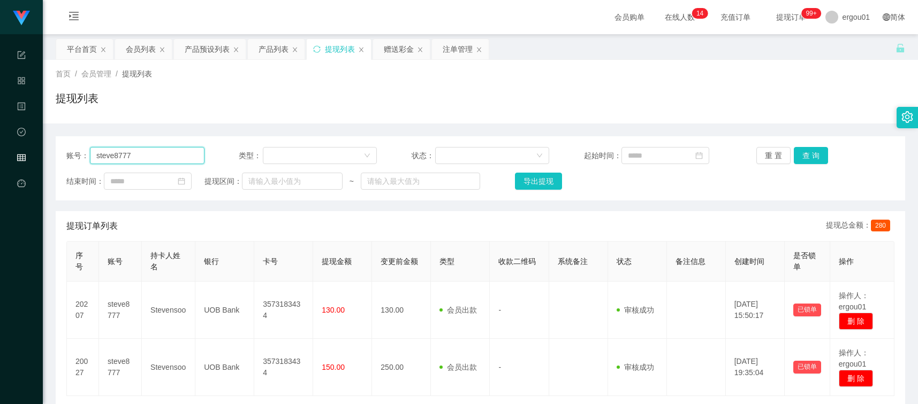
click at [161, 159] on input "steve8777" at bounding box center [147, 155] width 114 height 17
paste input "9022661"
click at [806, 151] on button "查 询" at bounding box center [810, 155] width 34 height 17
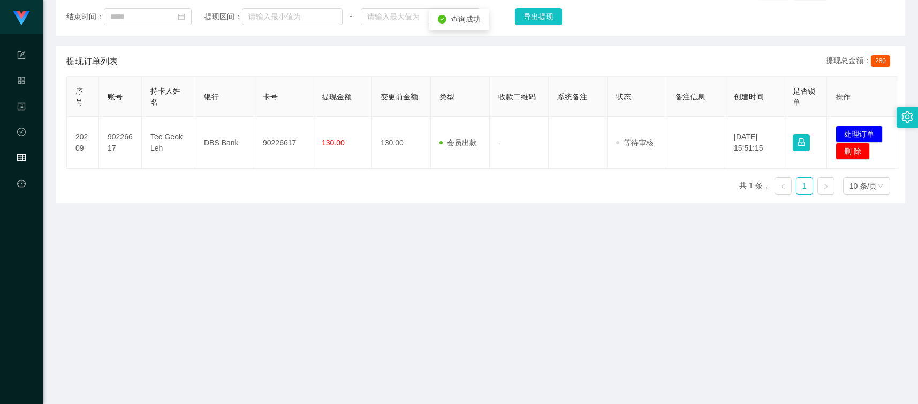
scroll to position [193, 0]
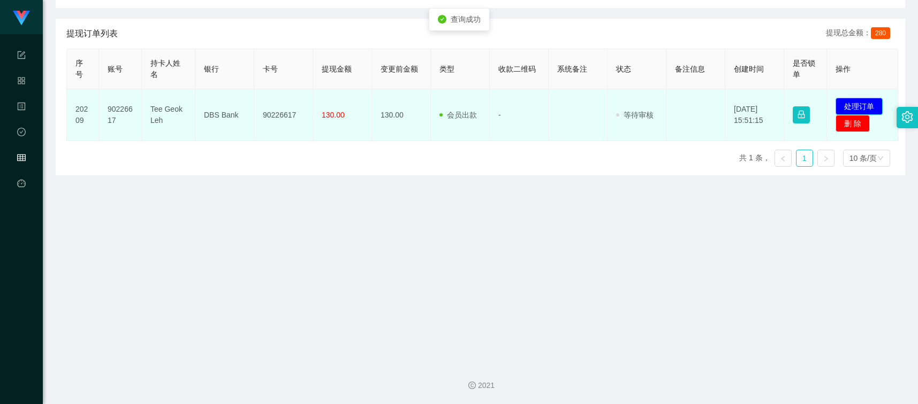
click at [862, 115] on button "处理订单" at bounding box center [858, 106] width 47 height 17
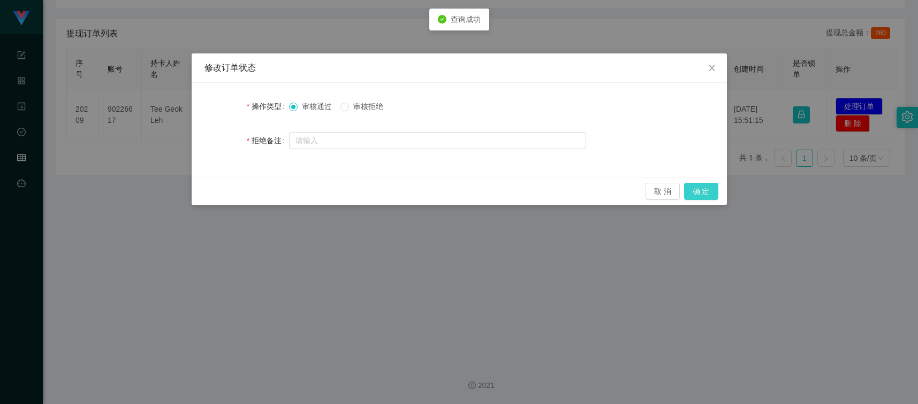
click at [717, 188] on button "确 定" at bounding box center [701, 191] width 34 height 17
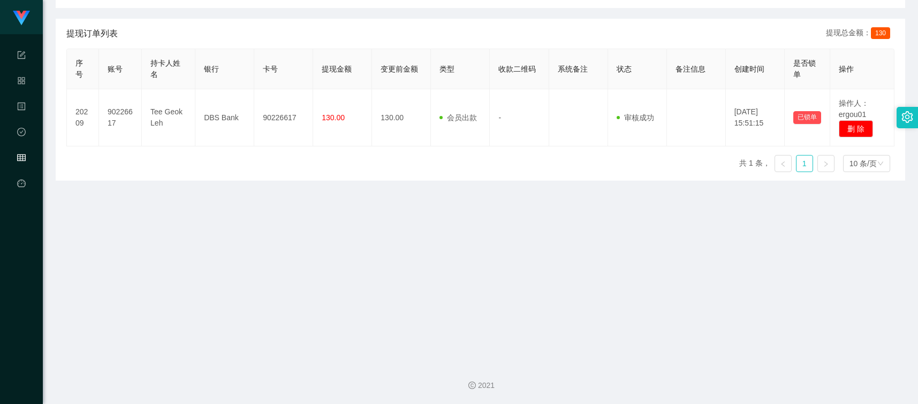
click at [98, 215] on main "关闭左侧 关闭右侧 关闭其它 刷新页面 平台首页 会员列表 产品预设列表 产品列表 提现列表 赠送彩金 注单管理 首页 / 会员管理 / 提现列表 / 提现列…" at bounding box center [480, 98] width 875 height 513
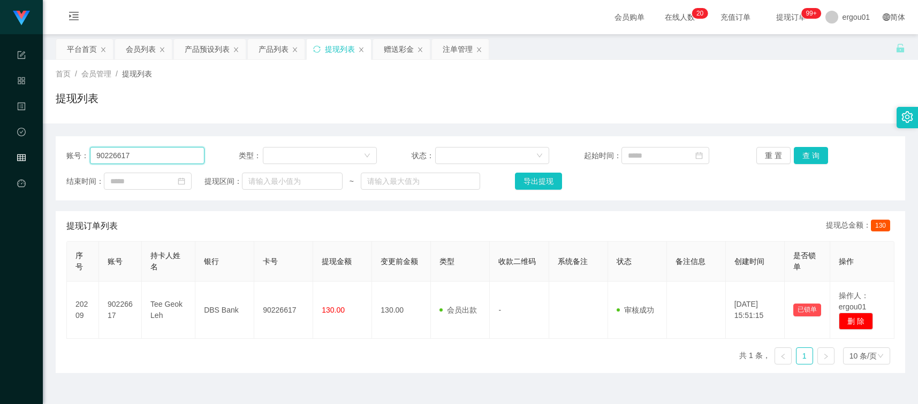
click at [170, 148] on input "90226617" at bounding box center [147, 155] width 114 height 17
paste input "Pearly"
type input "Pearly"
click at [803, 156] on button "查 询" at bounding box center [810, 155] width 34 height 17
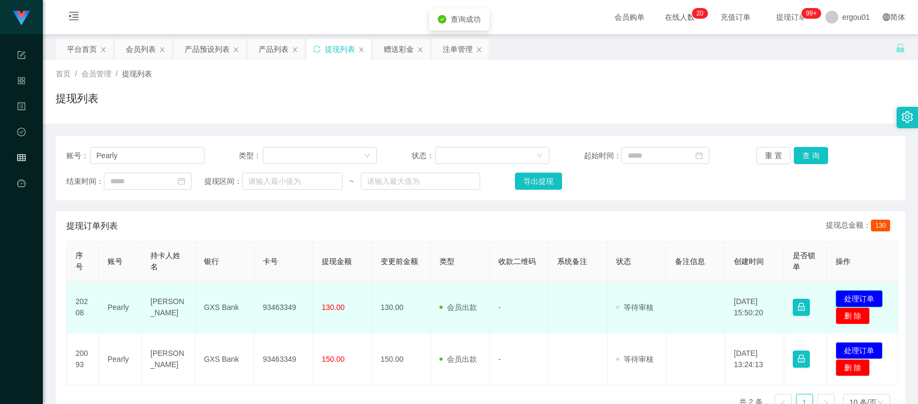
click at [862, 305] on button "处理订单" at bounding box center [858, 299] width 47 height 17
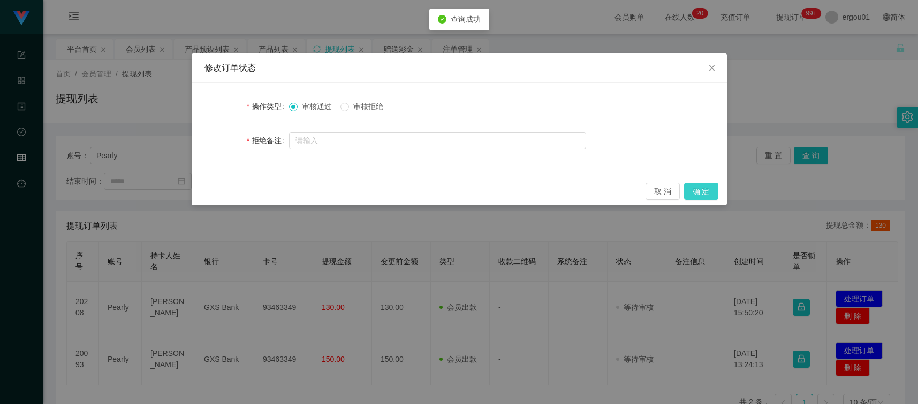
click at [711, 190] on button "确 定" at bounding box center [701, 191] width 34 height 17
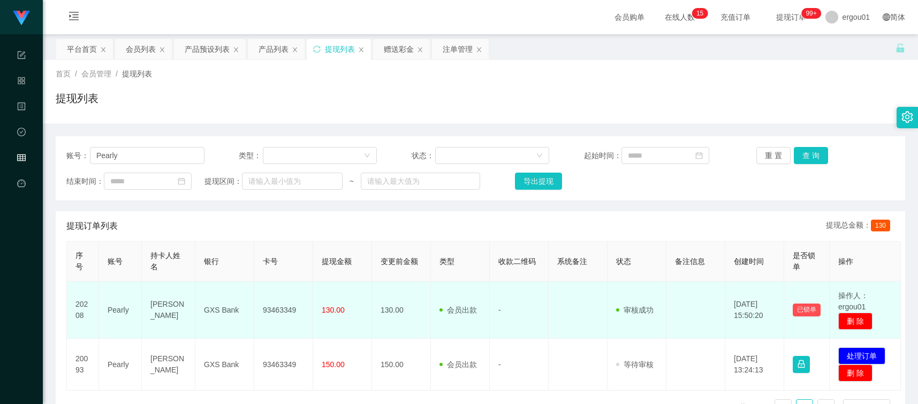
click at [250, 293] on td "GXS Bank" at bounding box center [224, 310] width 59 height 57
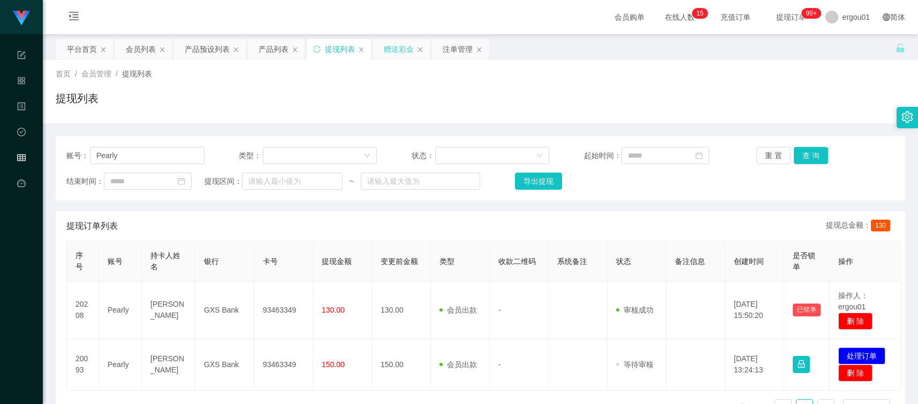
drag, startPoint x: 407, startPoint y: 47, endPoint x: 405, endPoint y: 52, distance: 5.8
click at [407, 47] on div "赠送彩金" at bounding box center [399, 49] width 30 height 20
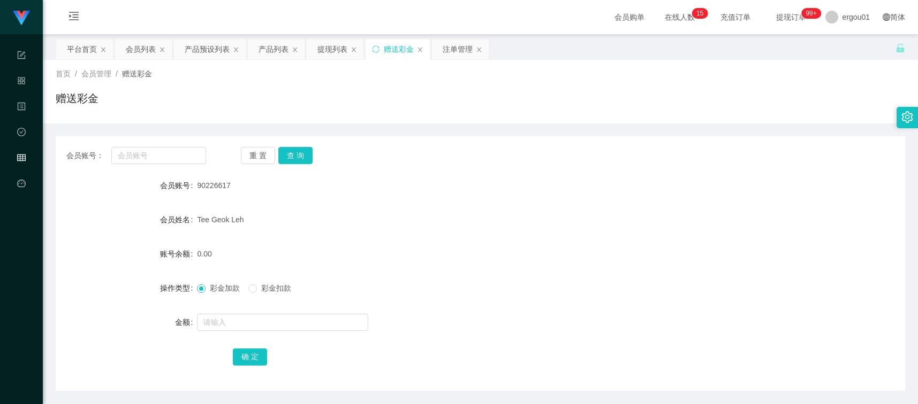
click at [169, 166] on div "会员账号： 重 置 查 询 会员账号 90226617 会员姓名 [PERSON_NAME] 账号余额 0.00 操作类型 彩金加款 彩金扣款 金额 确 定" at bounding box center [480, 263] width 849 height 255
